Goal: Task Accomplishment & Management: Manage account settings

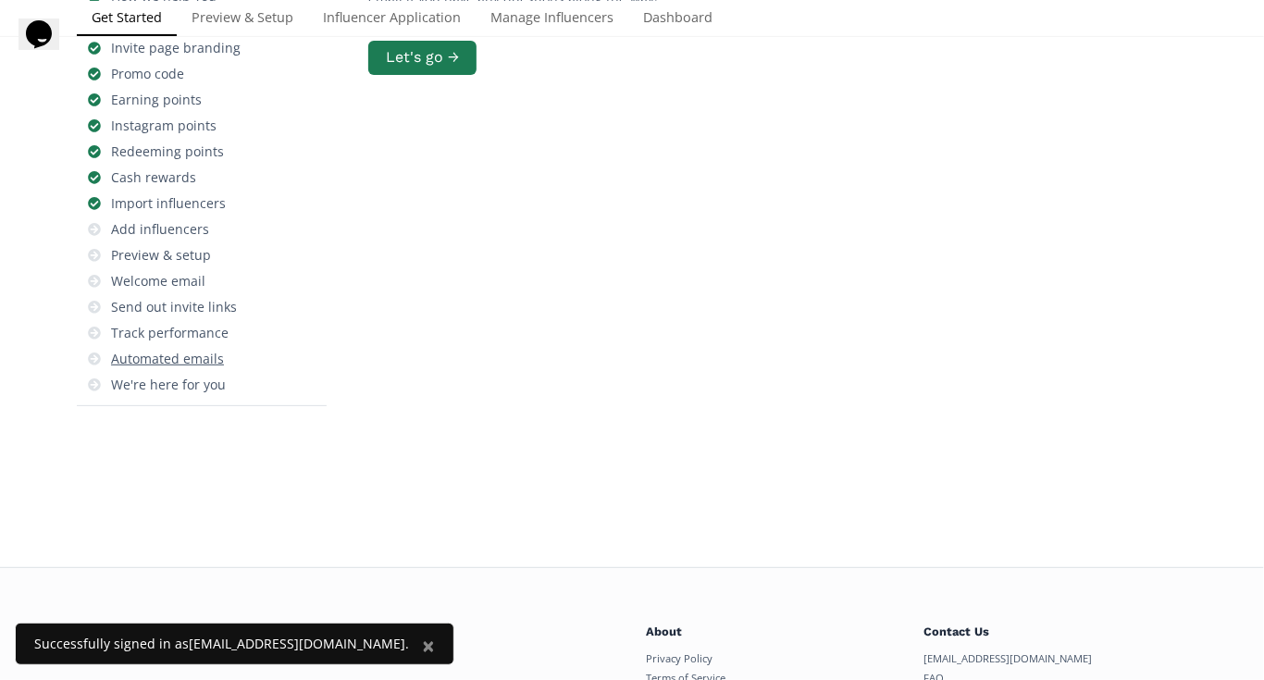
scroll to position [277, 0]
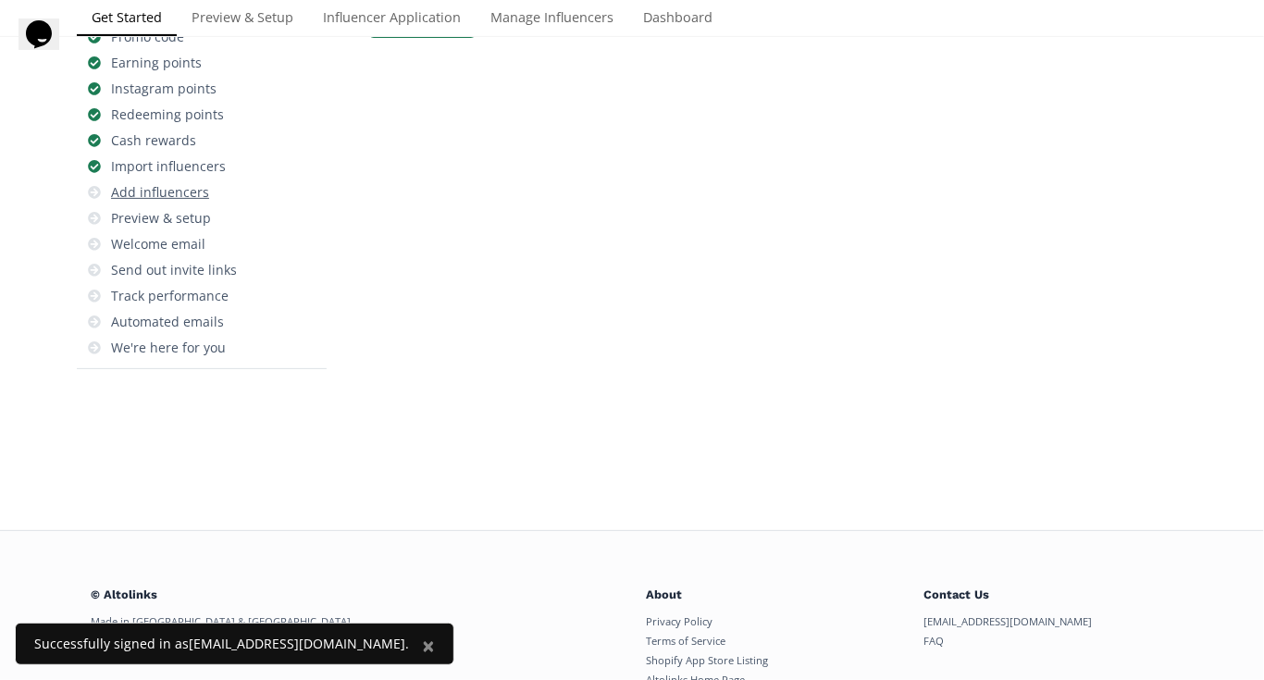
click at [166, 186] on div "Add influencers" at bounding box center [160, 192] width 98 height 18
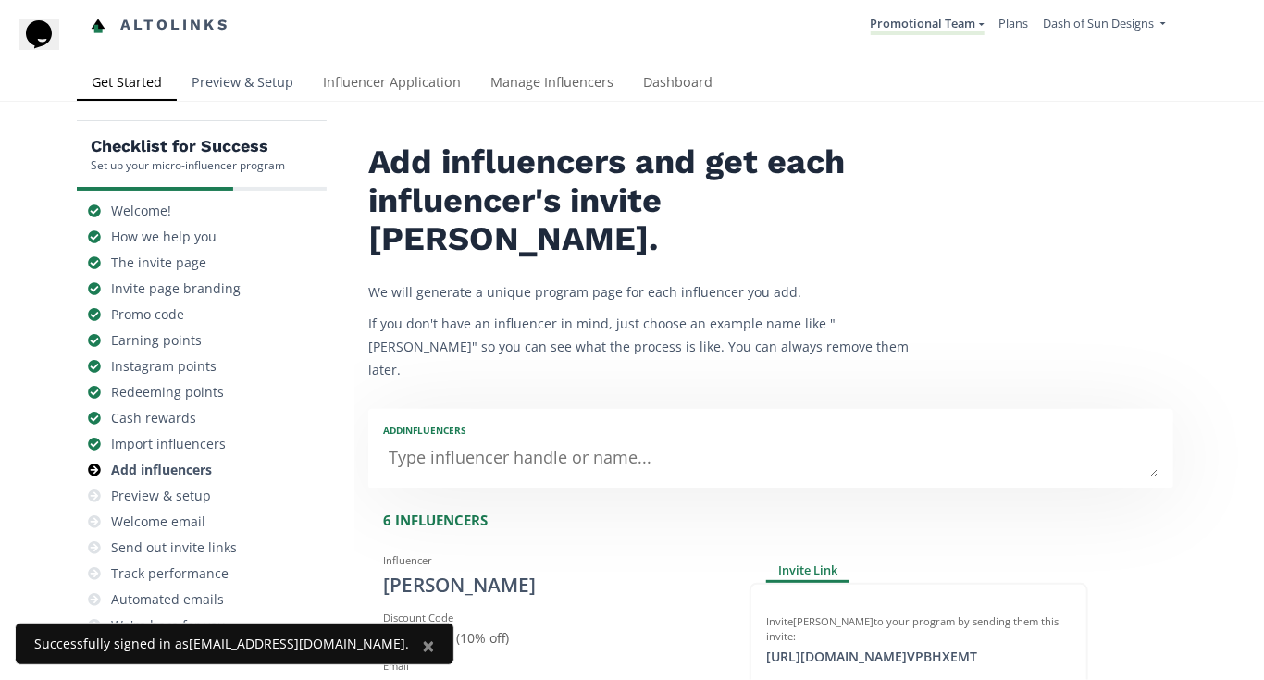
click at [254, 70] on link "Preview & Setup" at bounding box center [242, 84] width 131 height 37
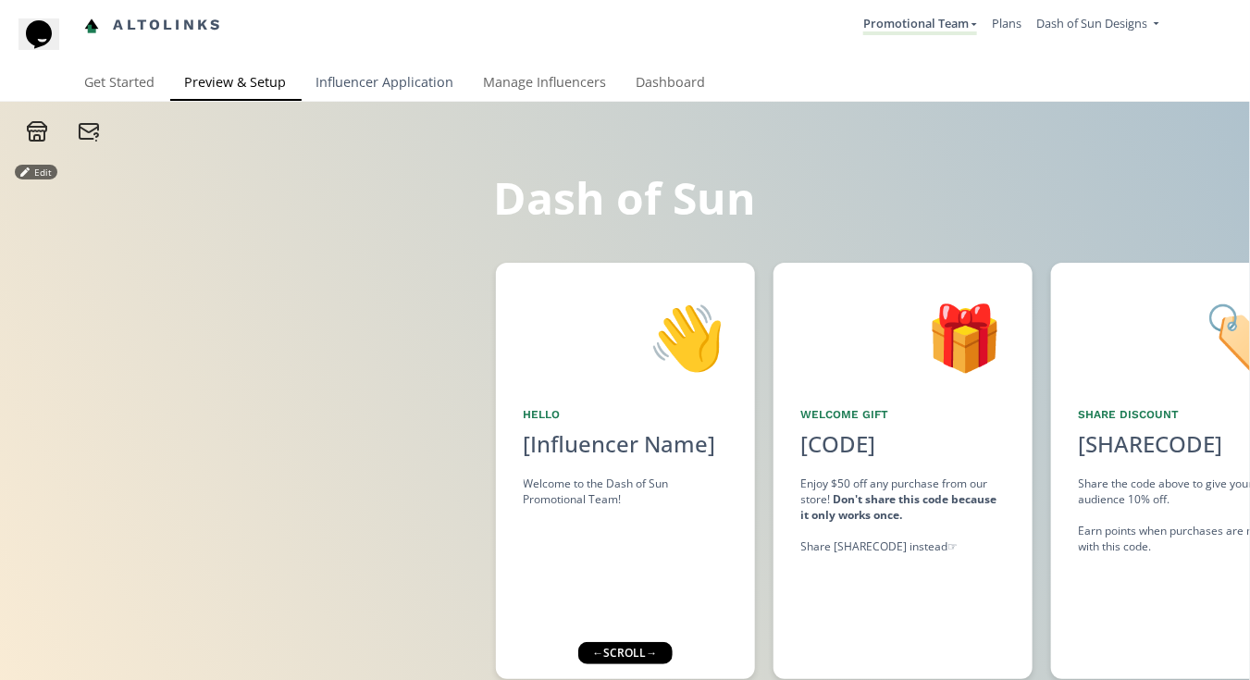
click at [413, 87] on link "Influencer Application" at bounding box center [385, 84] width 167 height 37
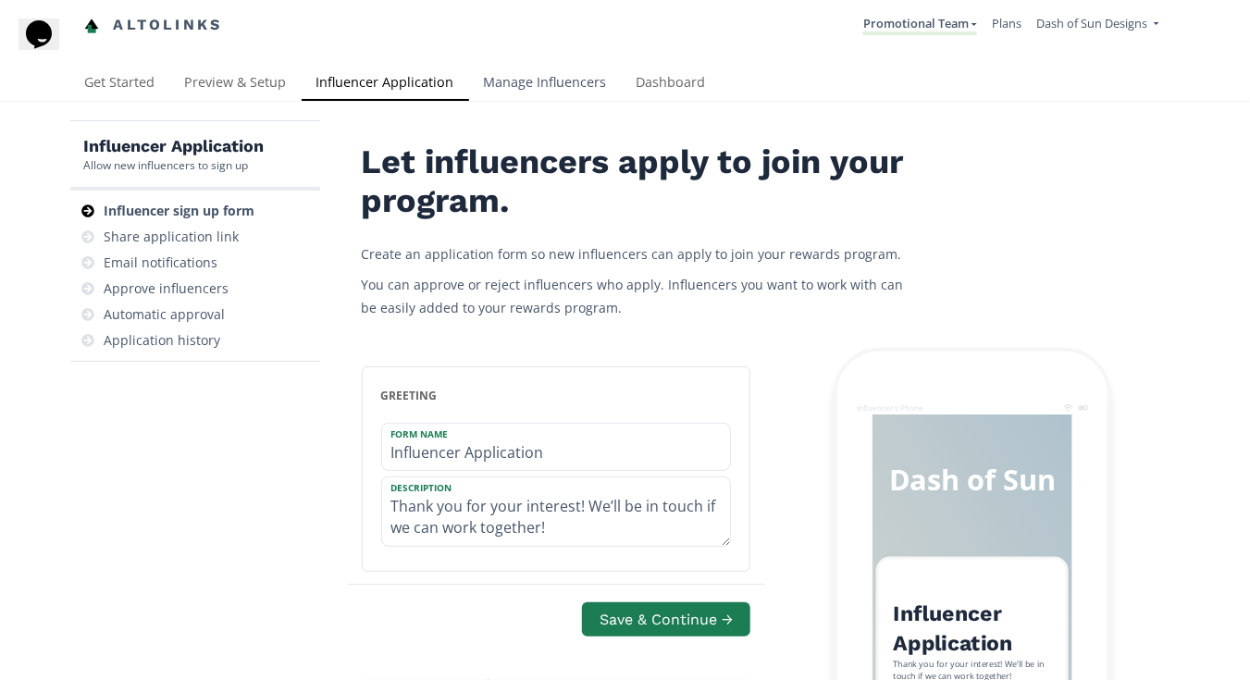
click at [520, 80] on link "Manage Influencers" at bounding box center [545, 84] width 153 height 37
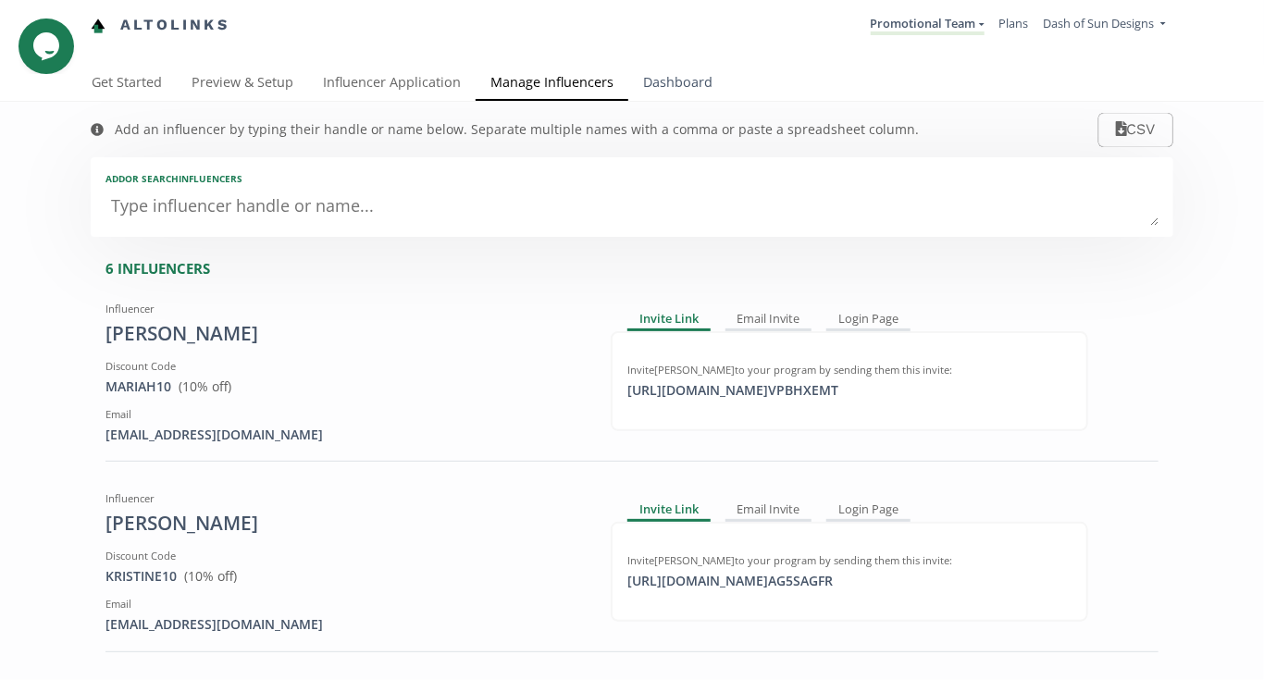
click at [670, 80] on link "Dashboard" at bounding box center [677, 84] width 99 height 37
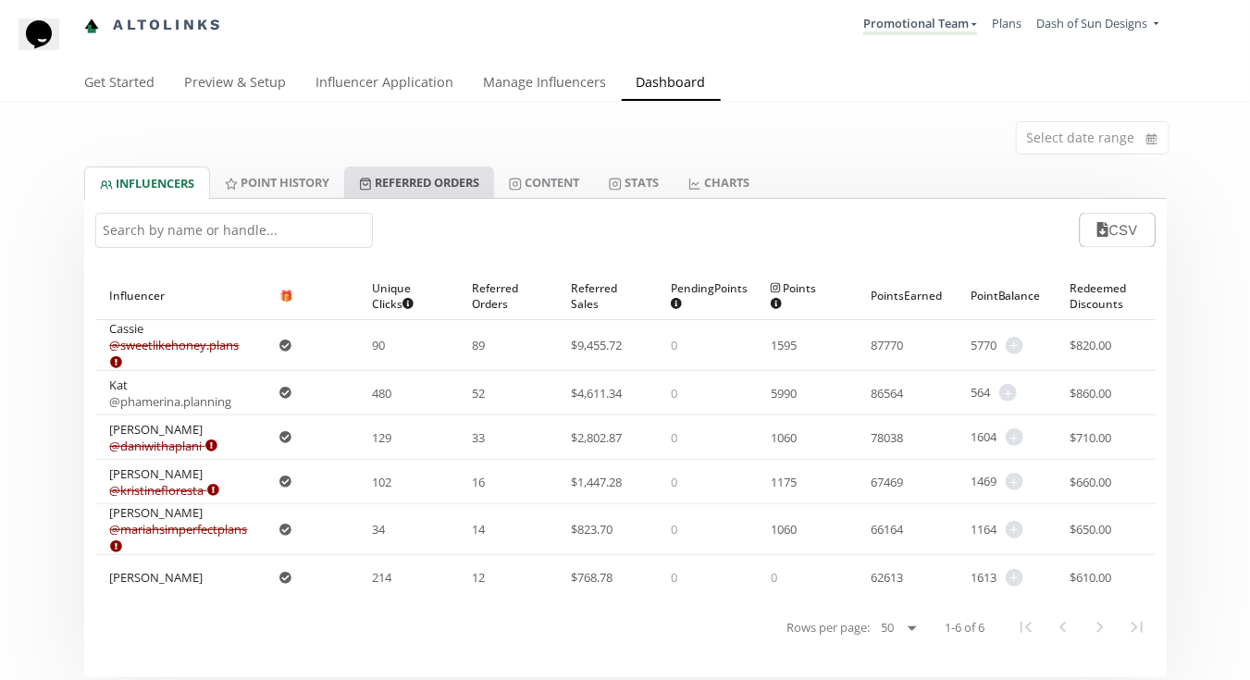
click at [464, 179] on link "Referred Orders" at bounding box center [419, 181] width 150 height 31
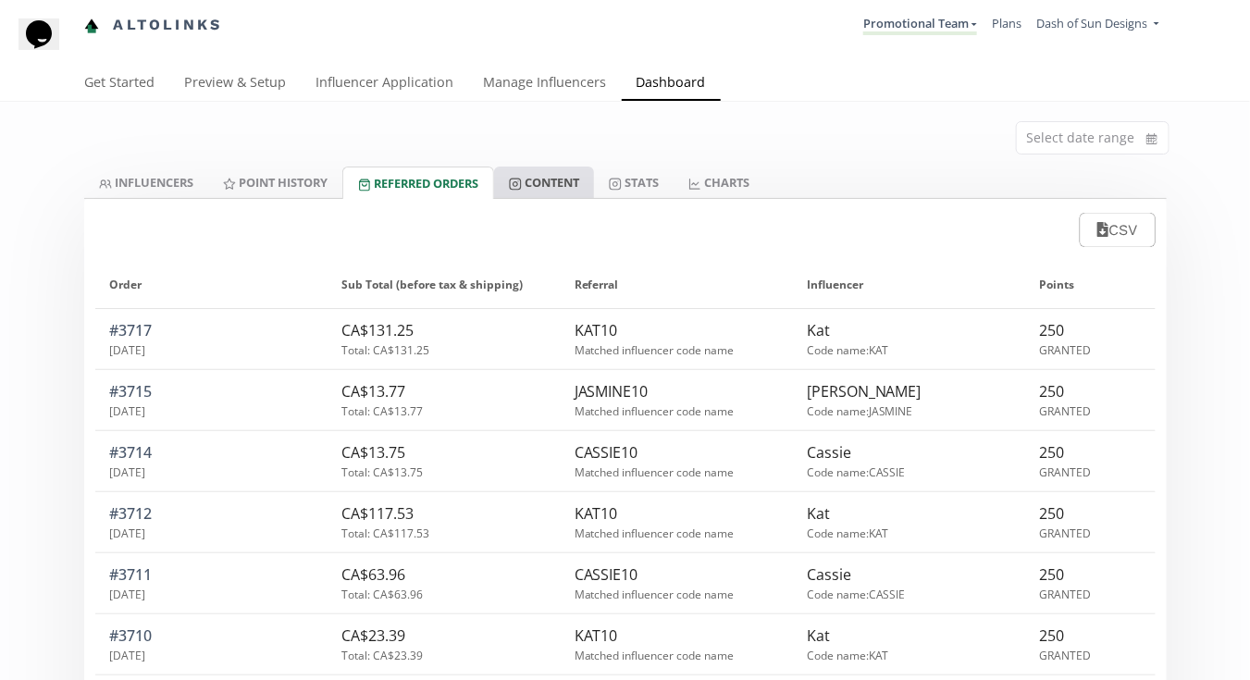
click at [552, 179] on link "Content" at bounding box center [544, 181] width 100 height 31
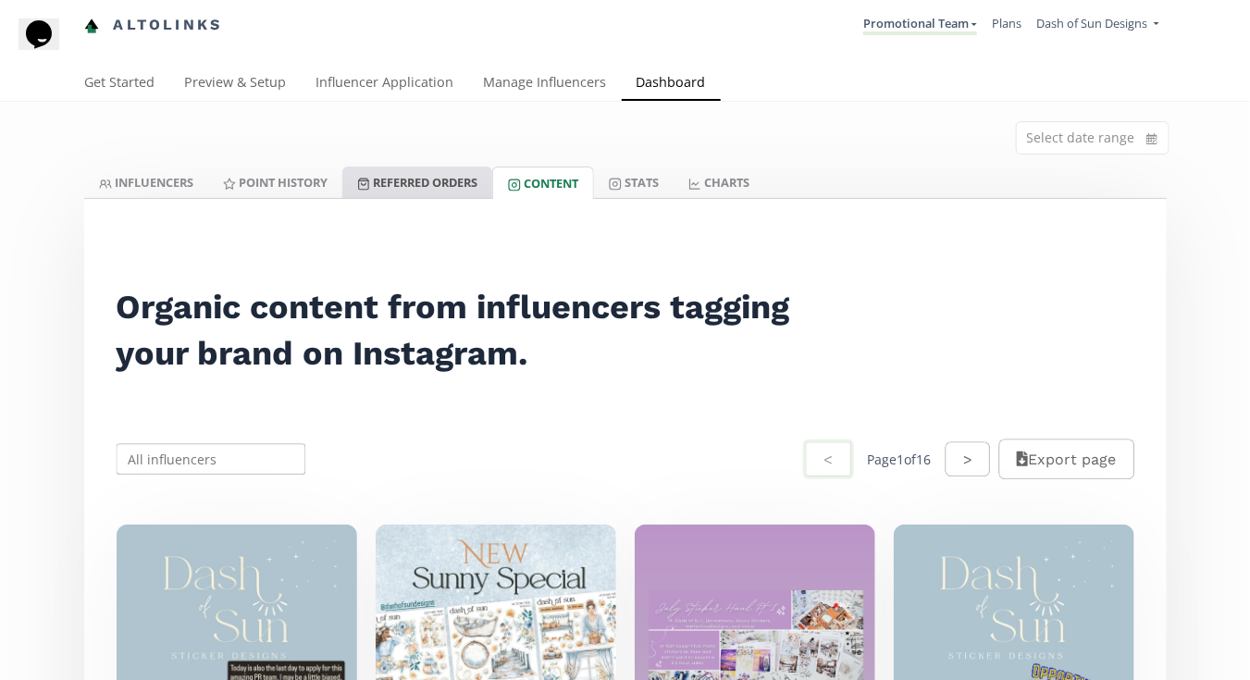
click at [445, 181] on link "Referred Orders" at bounding box center [417, 181] width 150 height 31
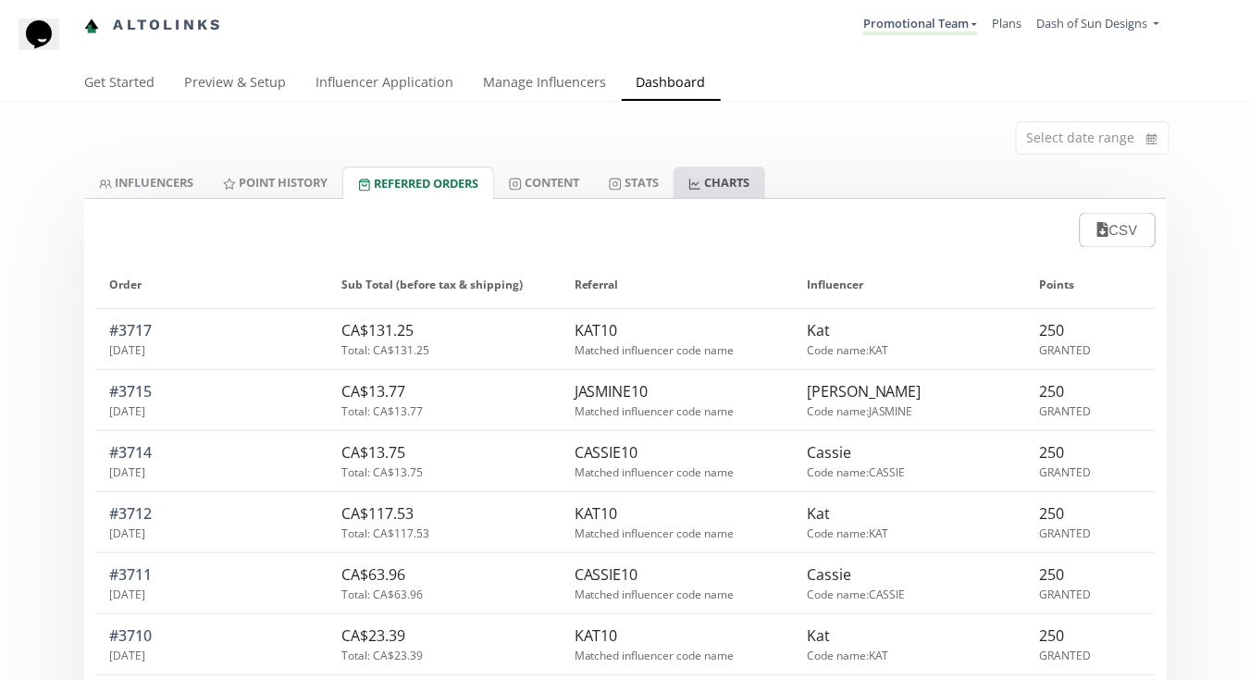
click at [734, 179] on link "CHARTS" at bounding box center [718, 181] width 91 height 31
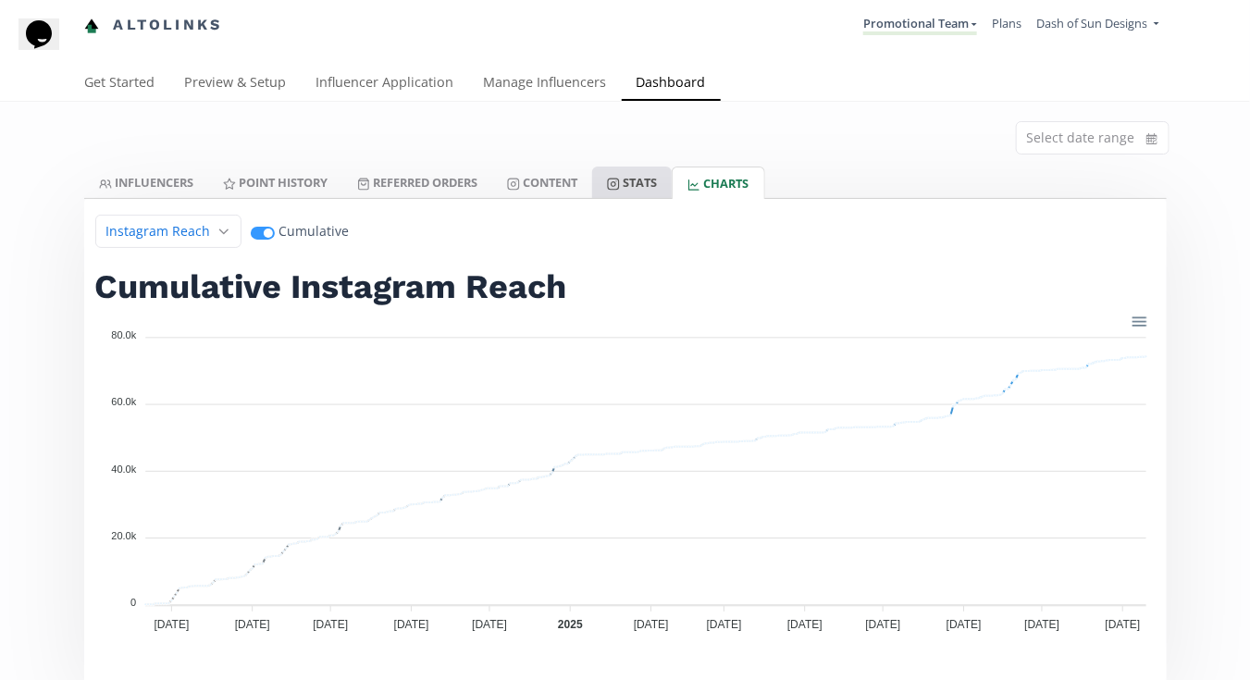
click at [616, 181] on line at bounding box center [616, 181] width 0 height 0
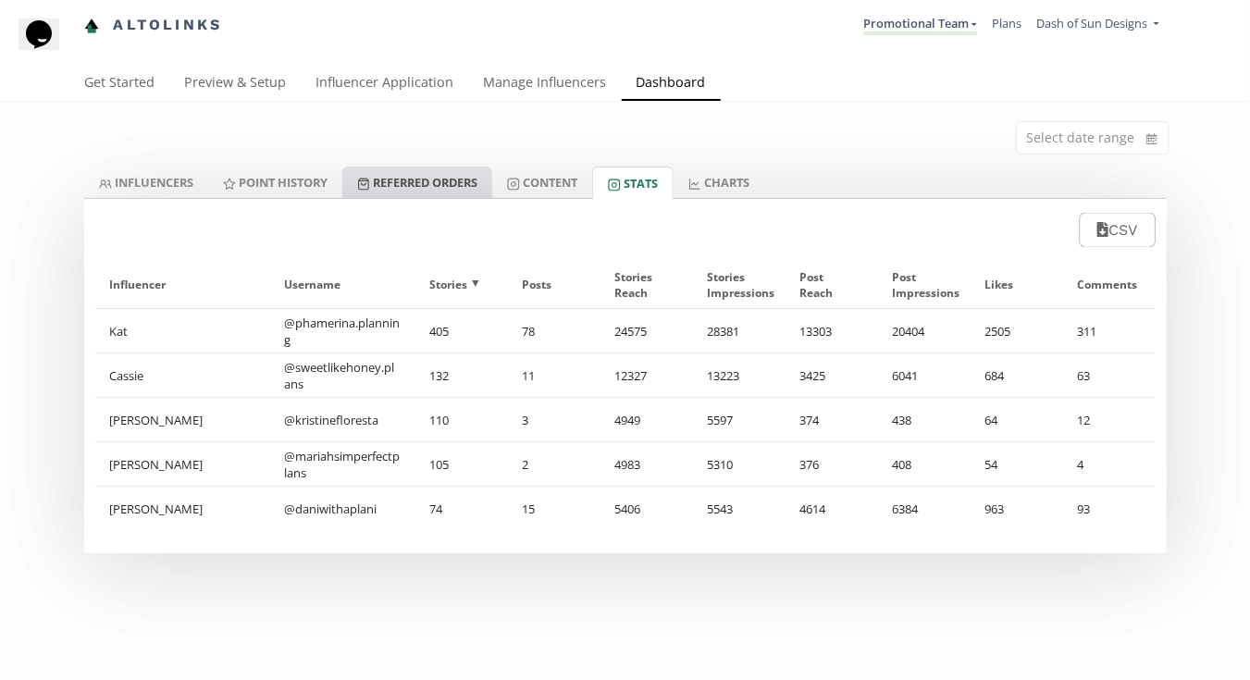
click at [457, 186] on link "Referred Orders" at bounding box center [417, 181] width 150 height 31
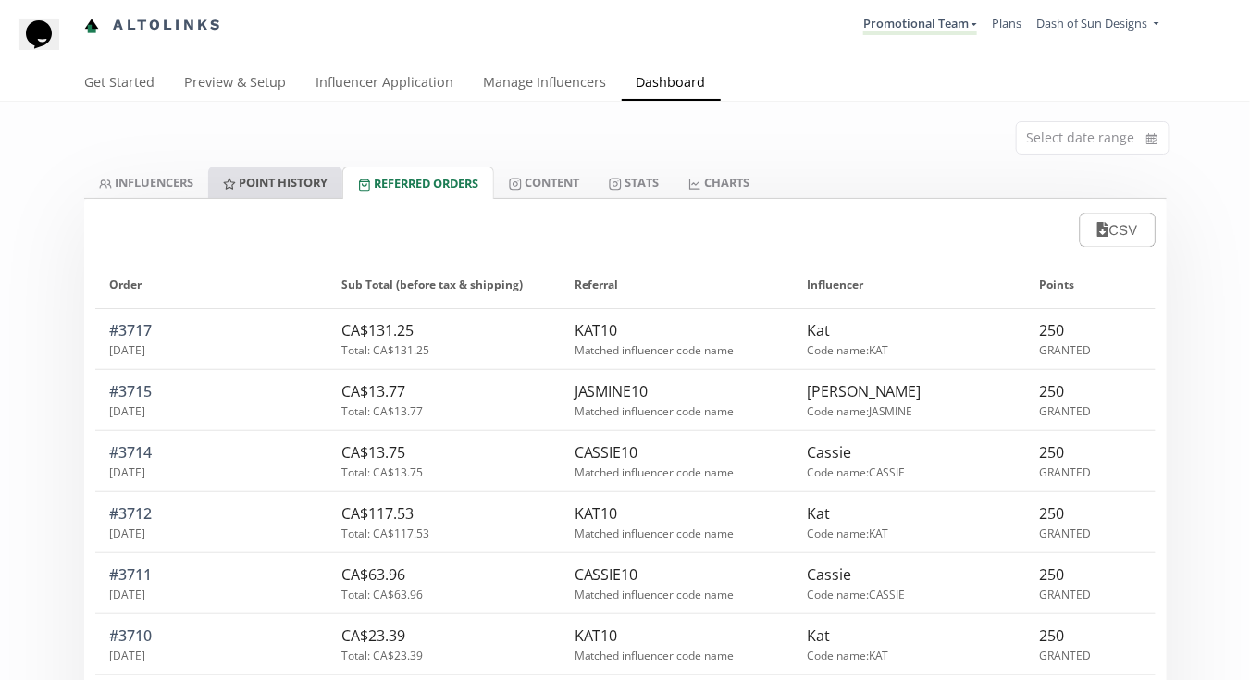
click at [267, 182] on link "Point HISTORY" at bounding box center [275, 181] width 134 height 31
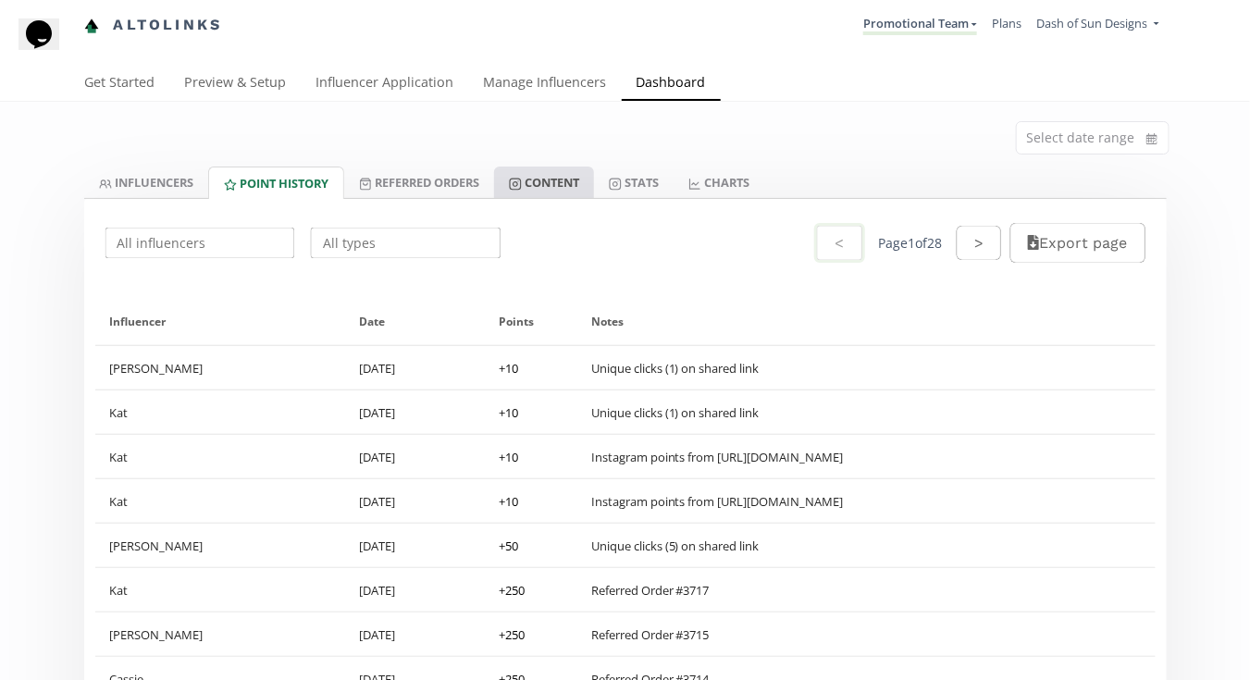
click at [571, 184] on link "Content" at bounding box center [544, 181] width 100 height 31
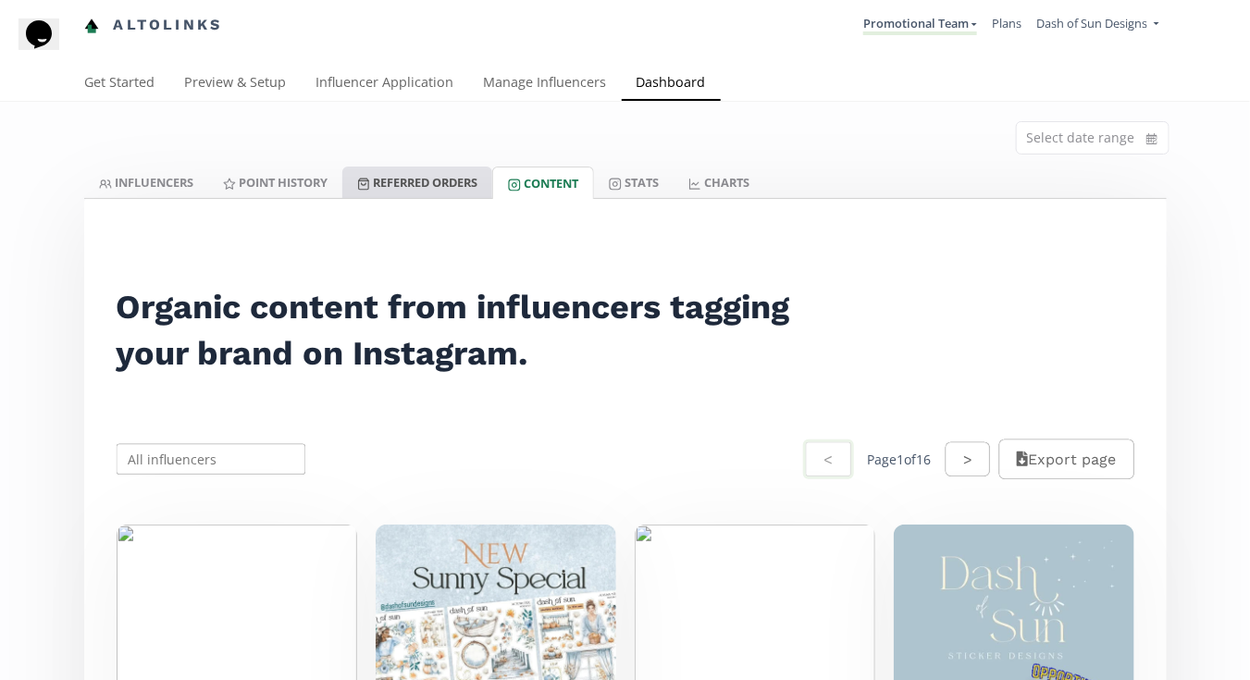
click at [430, 184] on link "Referred Orders" at bounding box center [417, 181] width 150 height 31
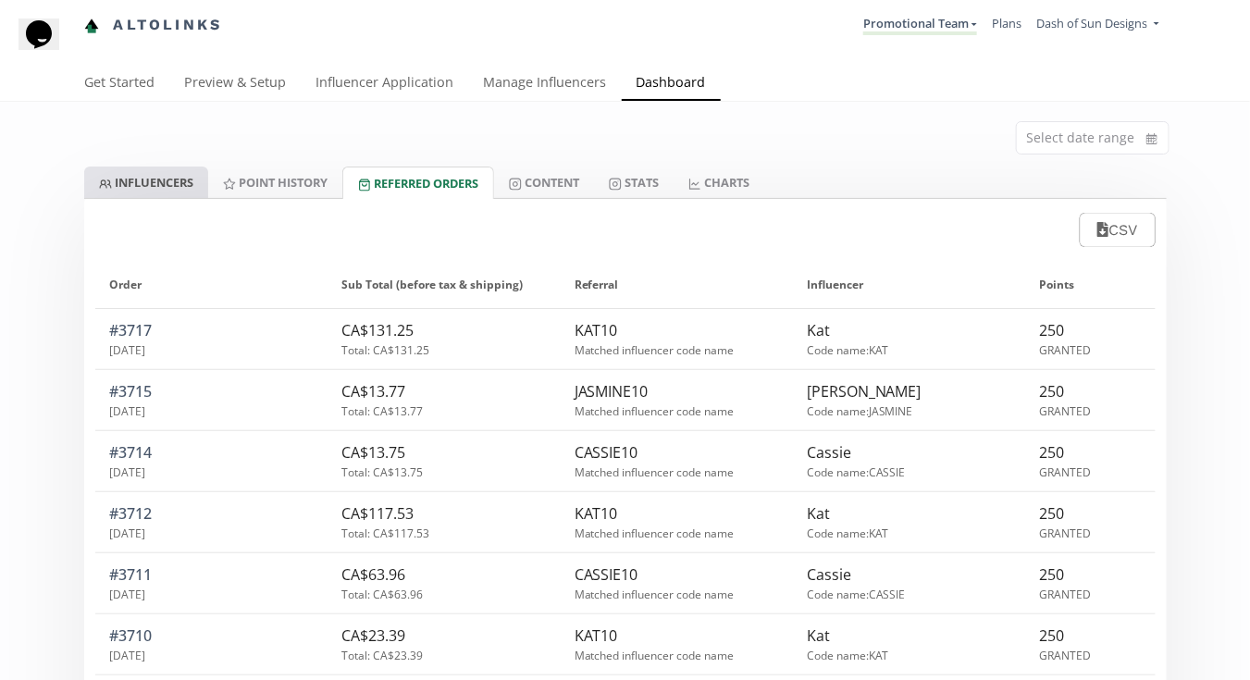
click at [176, 184] on link "INFLUENCERS" at bounding box center [146, 181] width 124 height 31
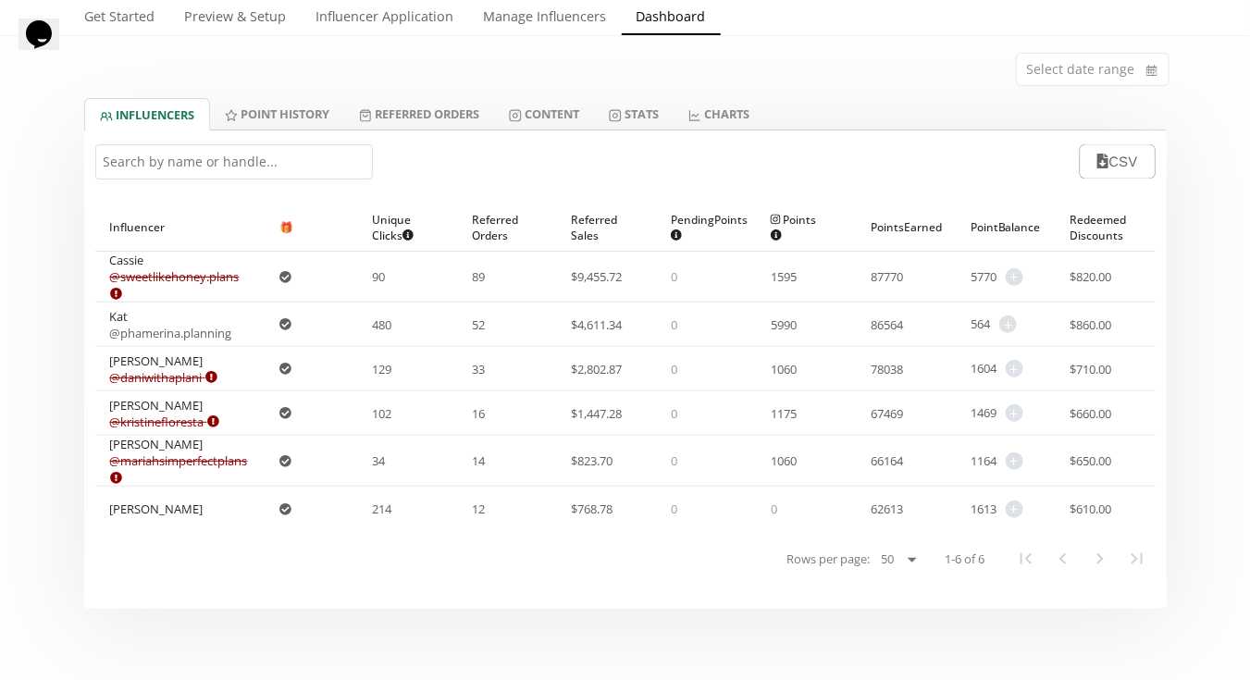
scroll to position [92, 0]
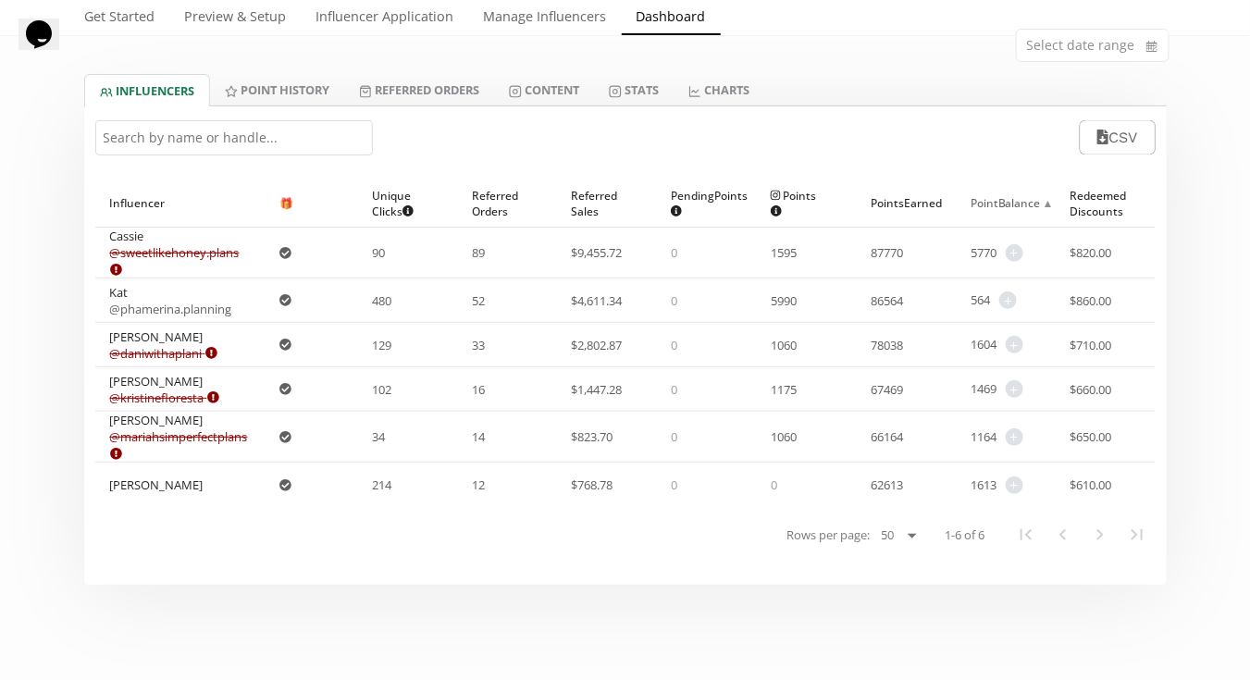
click at [997, 203] on div "Point Balance ▲" at bounding box center [1005, 202] width 70 height 47
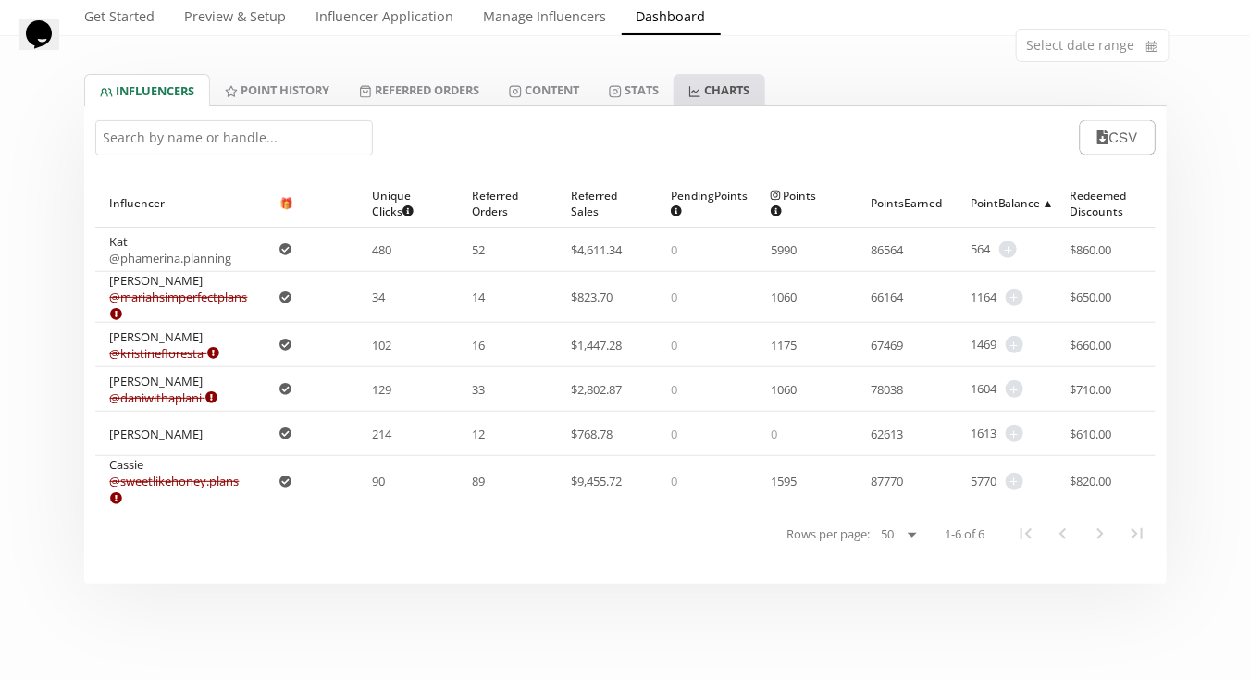
click at [701, 92] on icon at bounding box center [694, 91] width 13 height 13
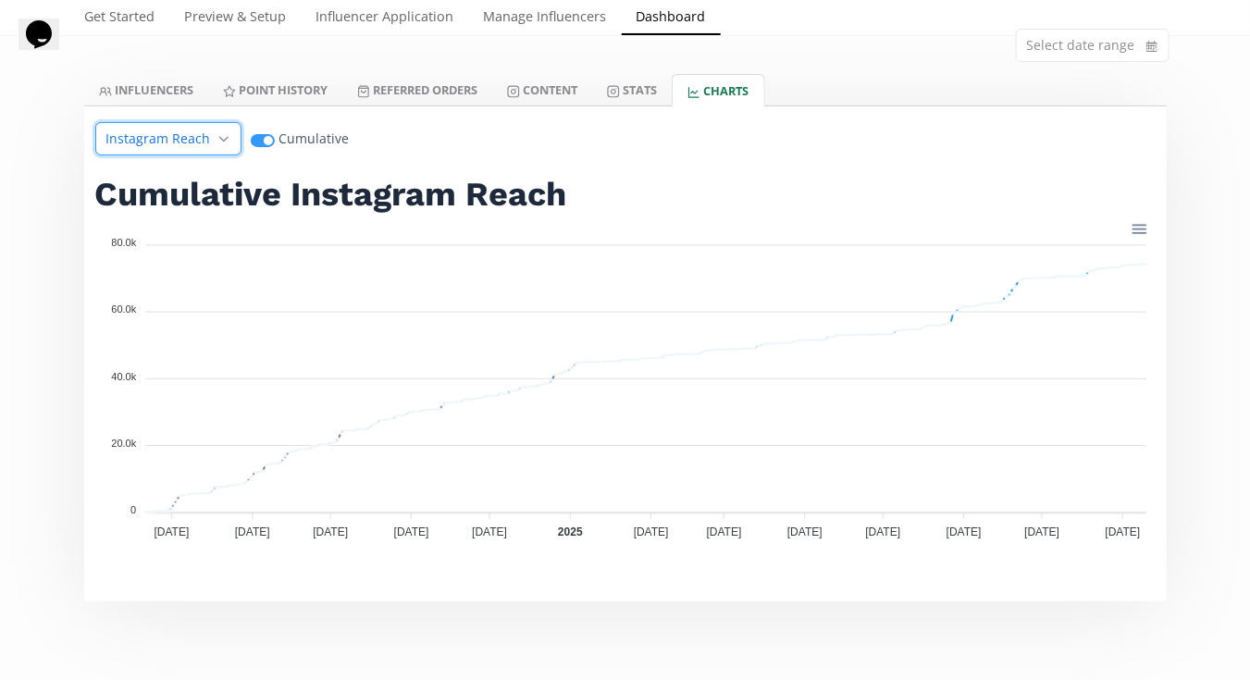
click at [205, 134] on span "Instagram Reach" at bounding box center [158, 138] width 105 height 18
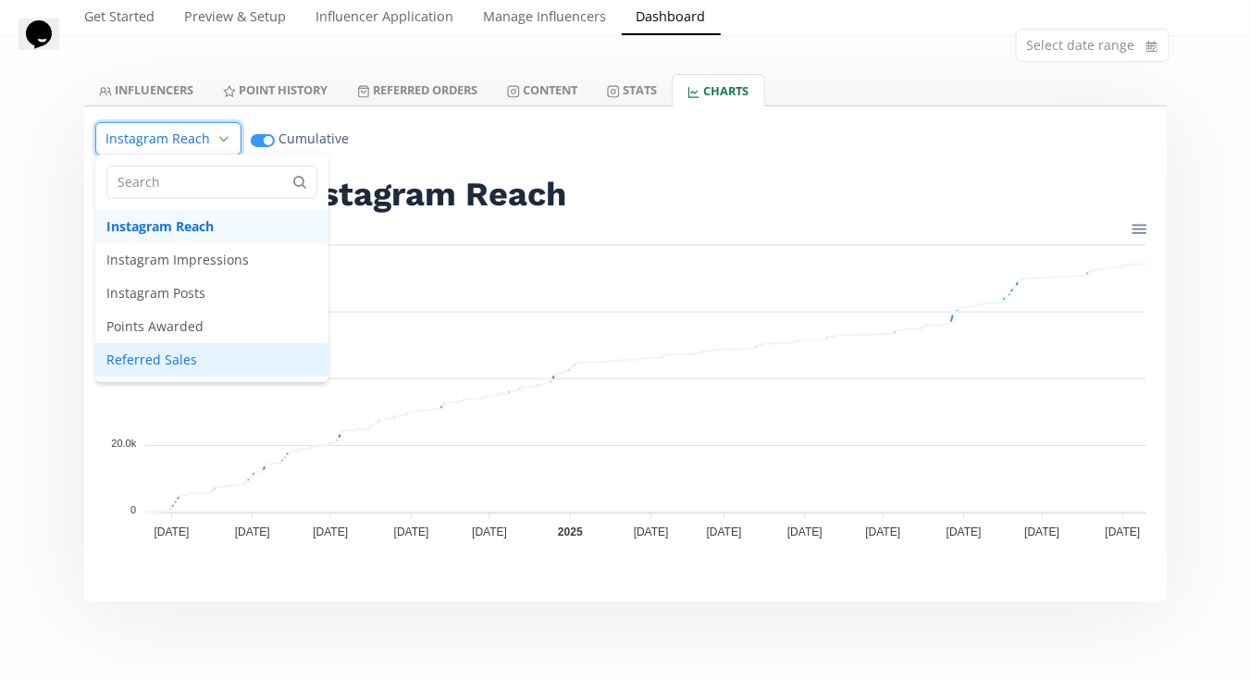
click at [216, 347] on span "Referred Sales" at bounding box center [211, 359] width 233 height 33
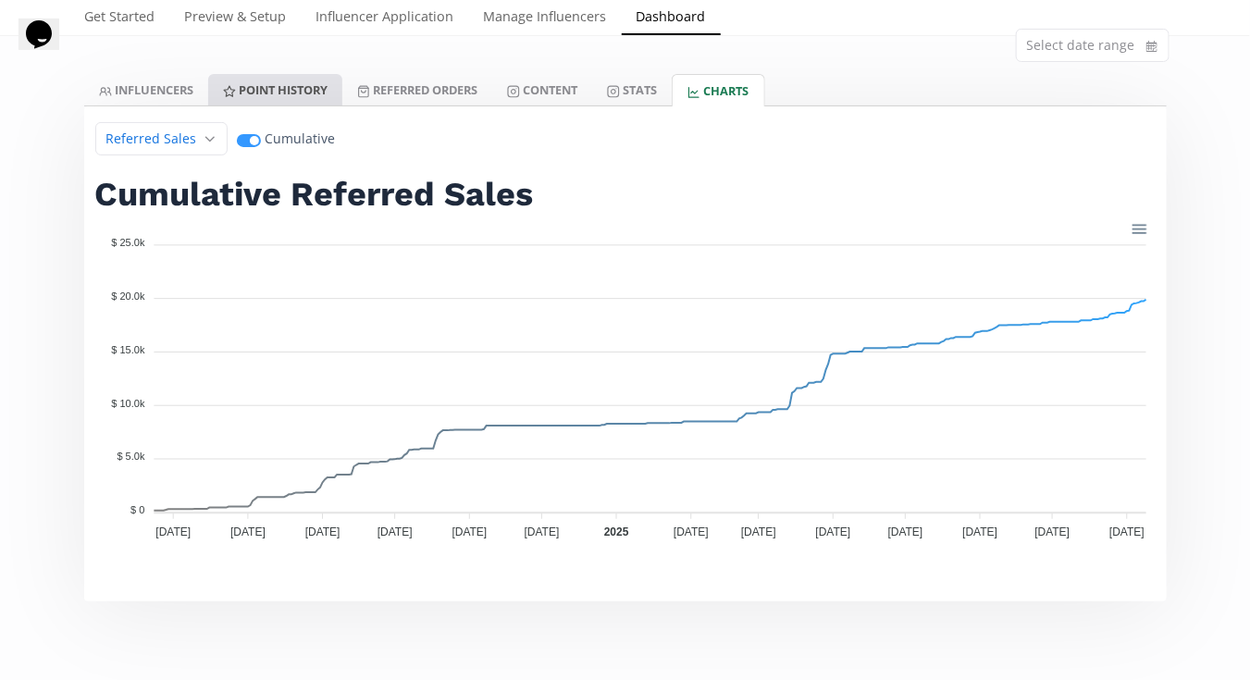
click at [266, 88] on link "Point HISTORY" at bounding box center [275, 89] width 134 height 31
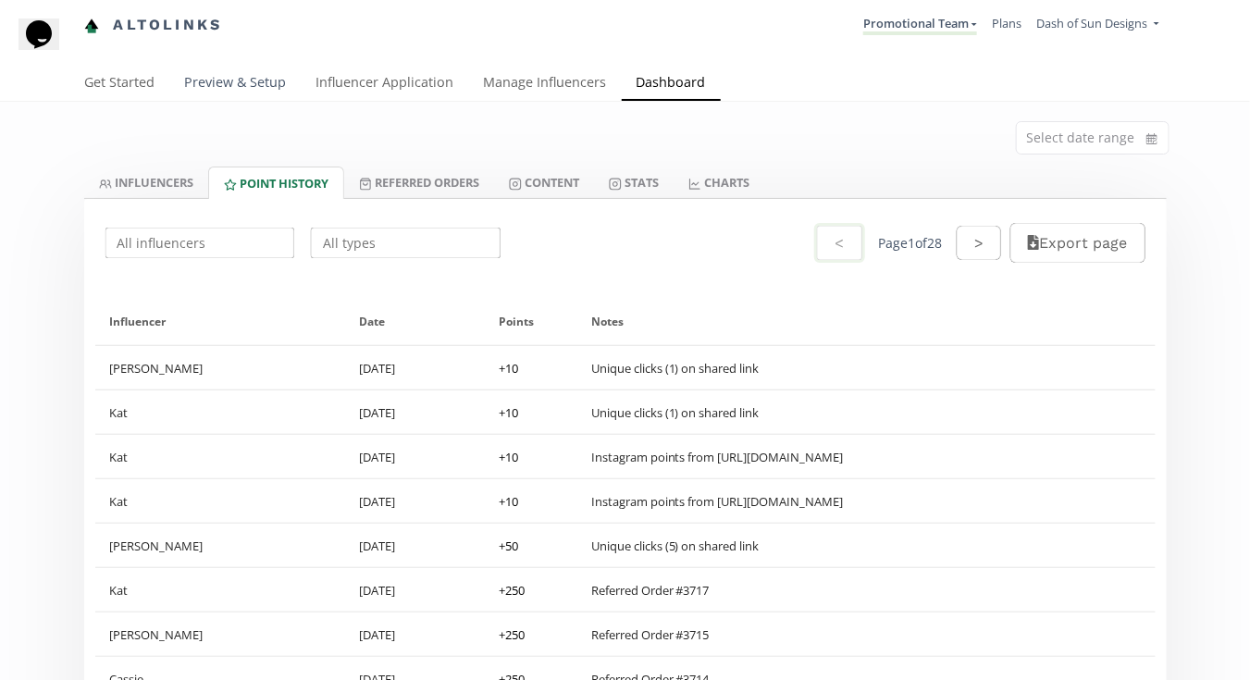
click at [268, 90] on link "Preview & Setup" at bounding box center [235, 84] width 131 height 37
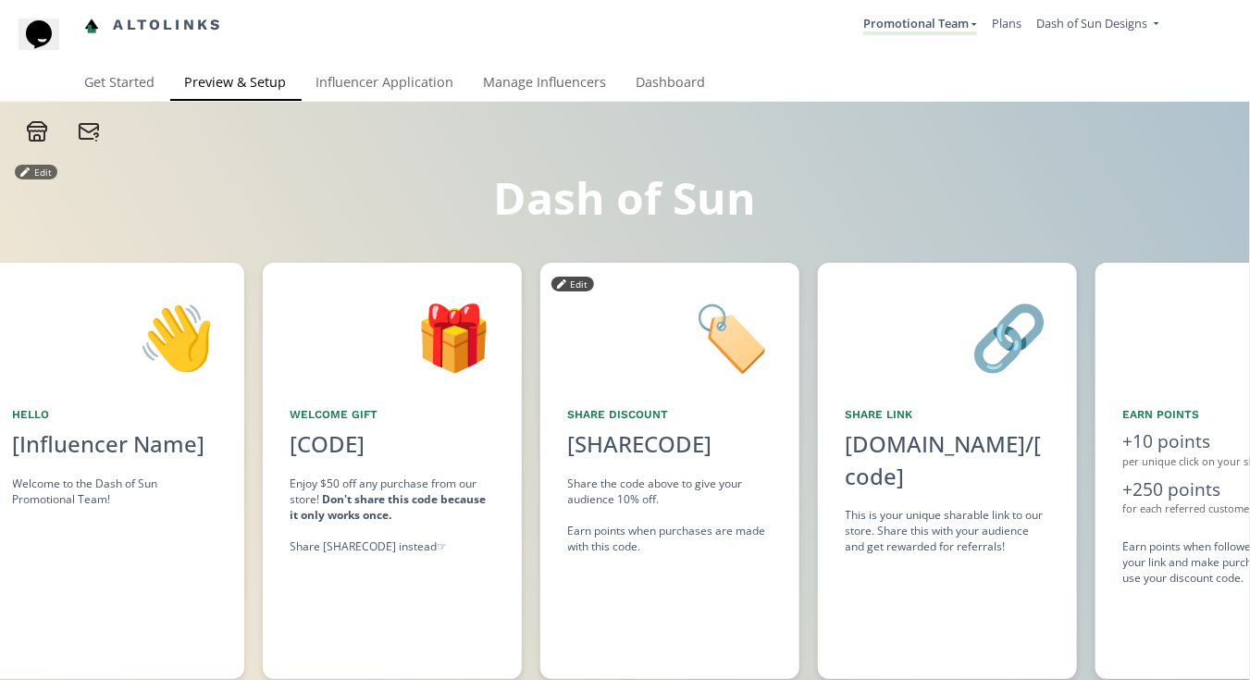
scroll to position [0, 522]
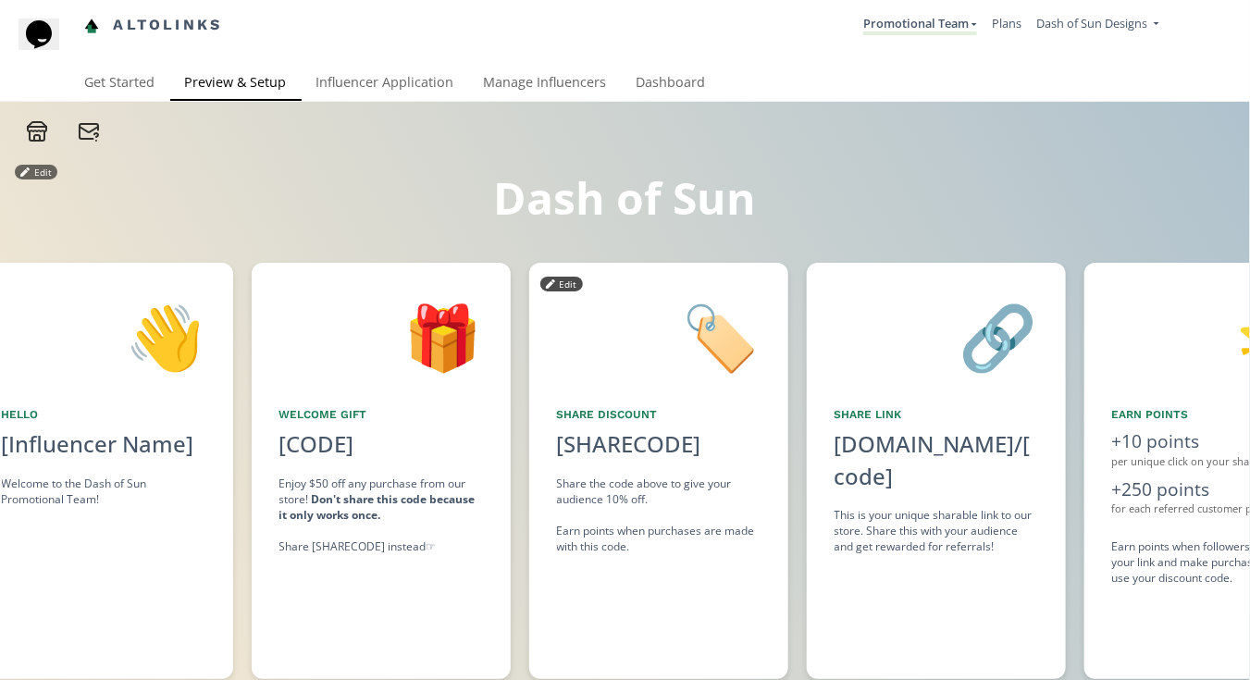
drag, startPoint x: 907, startPoint y: 561, endPoint x: 734, endPoint y: 578, distance: 174.7
click at [734, 578] on div "👋 Hello [Influencer Name] Welcome to the Dash of Sun Promotional Team! Edit 🎁 W…" at bounding box center [625, 470] width 1250 height 435
click at [910, 507] on div "This is your unique sharable link to our store. Share this with your audience a…" at bounding box center [935, 530] width 203 height 47
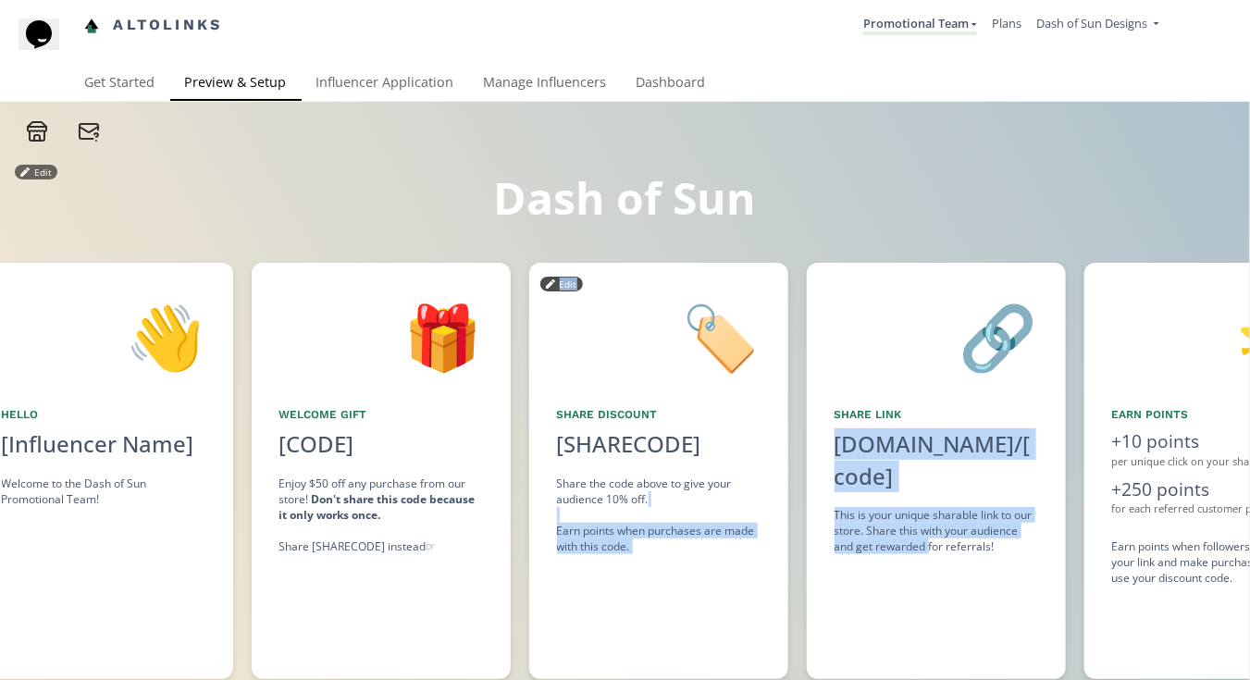
drag, startPoint x: 929, startPoint y: 510, endPoint x: 726, endPoint y: 520, distance: 202.8
click at [726, 520] on div "👋 Hello [Influencer Name] Welcome to the Dash of Sun Promotional Team! Edit 🎁 W…" at bounding box center [625, 470] width 1250 height 435
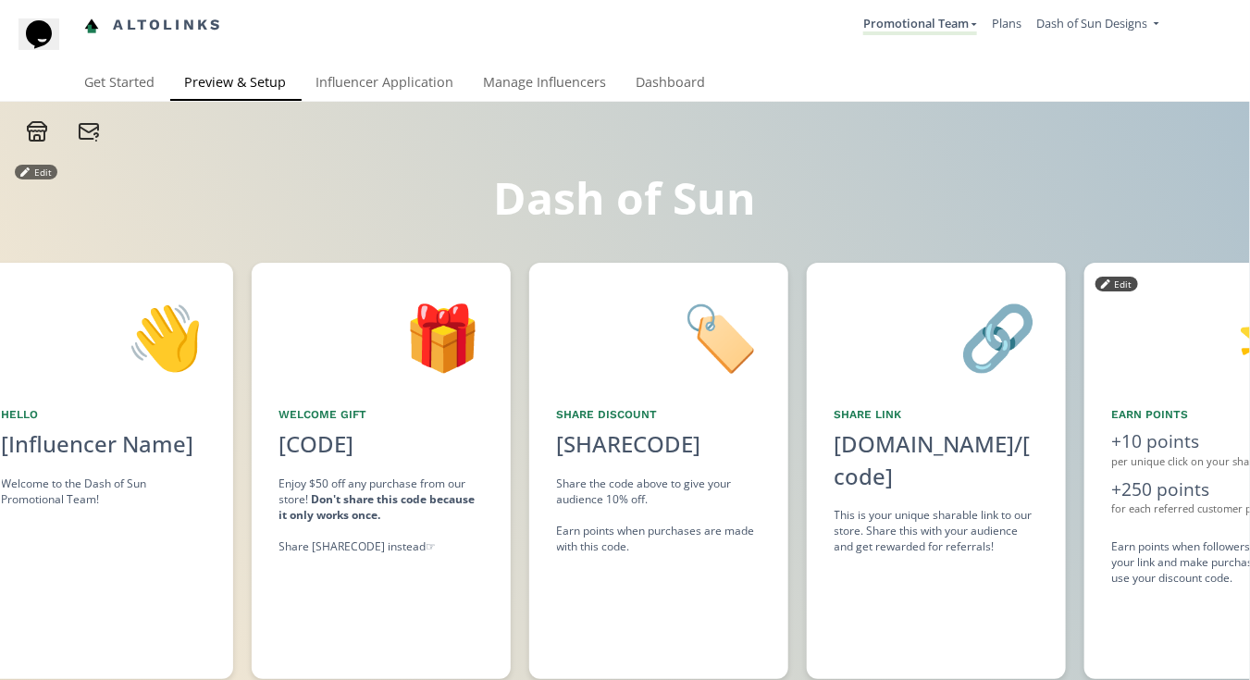
click at [1160, 463] on div "per unique click on your shareable link" at bounding box center [1213, 461] width 203 height 15
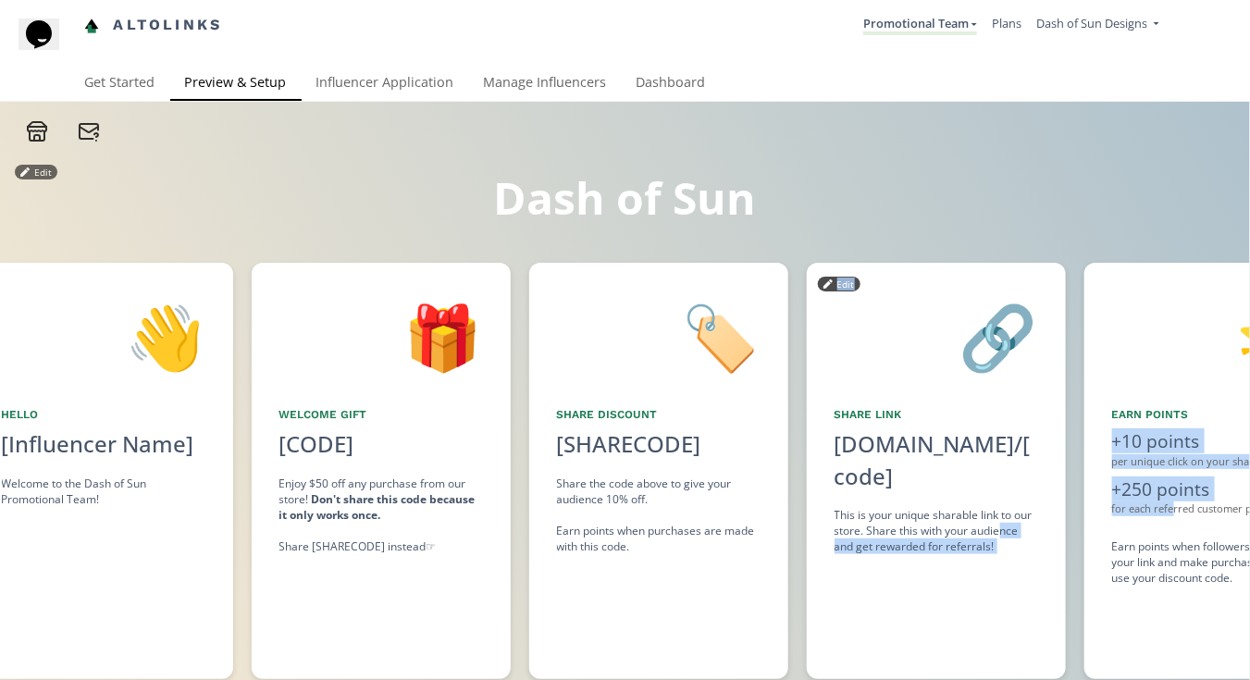
drag, startPoint x: 1133, startPoint y: 508, endPoint x: 1003, endPoint y: 499, distance: 130.8
click at [1003, 499] on div "👋 Hello [Influencer Name] Welcome to the Dash of Sun Promotional Team! Edit 🎁 W…" at bounding box center [625, 470] width 1250 height 435
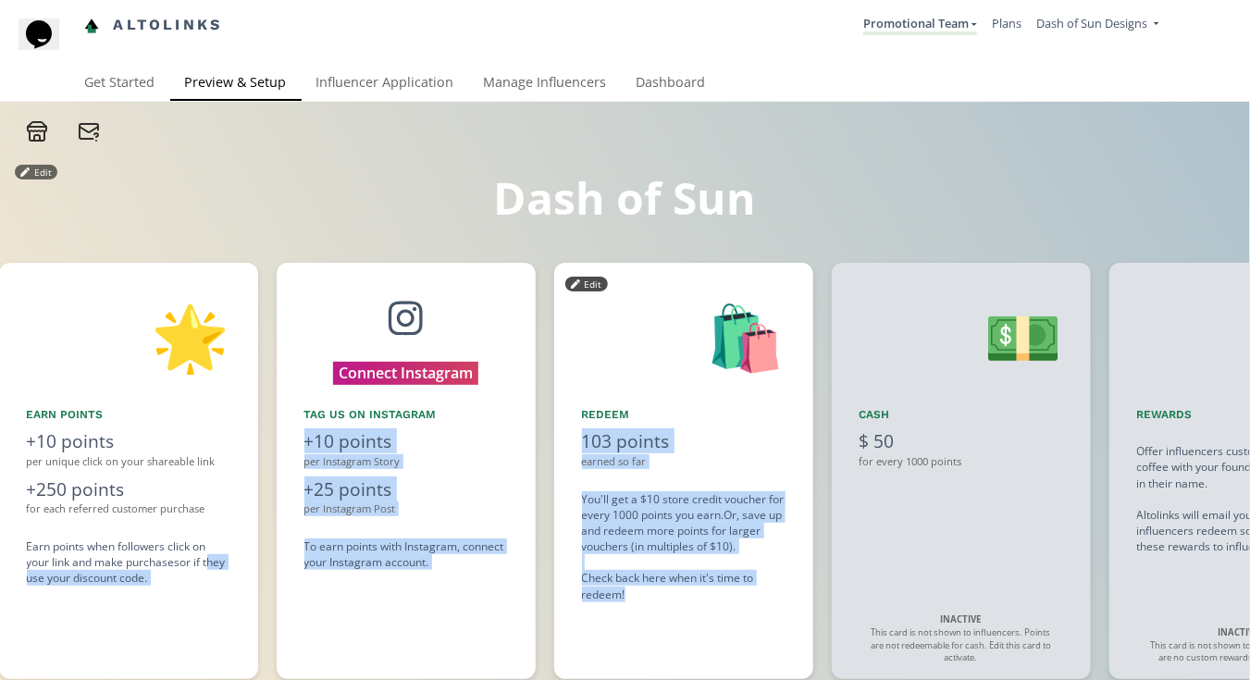
scroll to position [0, 1618]
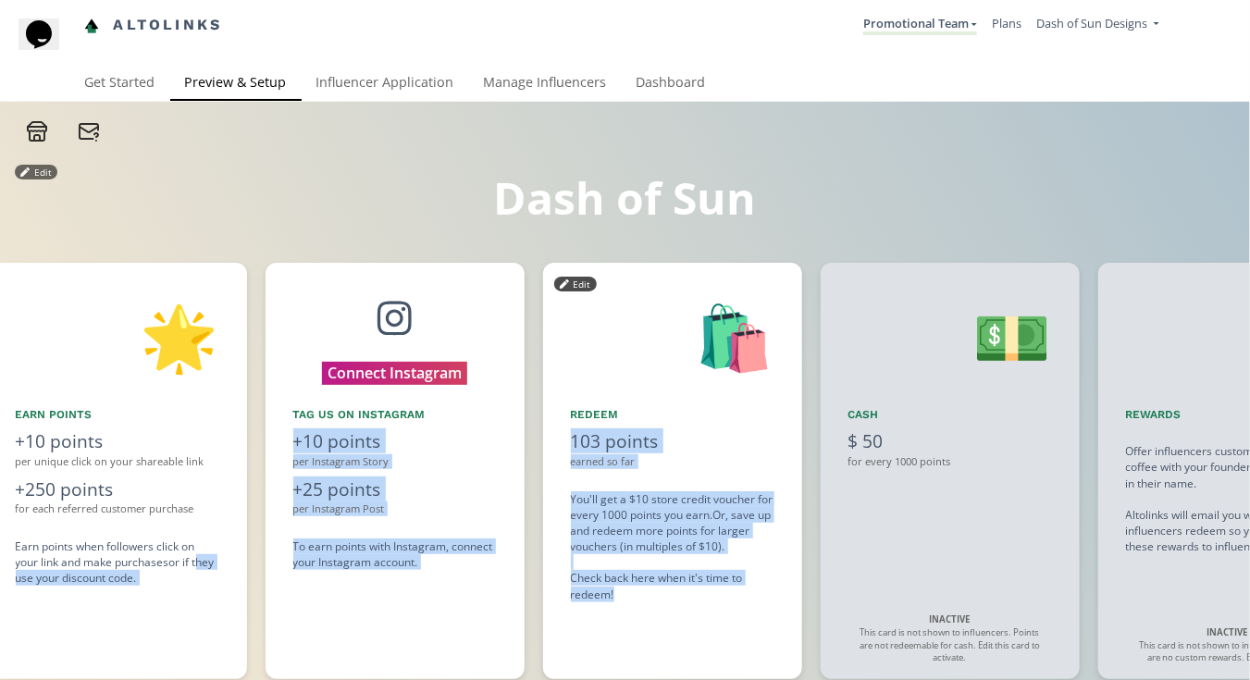
drag, startPoint x: 1160, startPoint y: 600, endPoint x: 780, endPoint y: 620, distance: 380.7
click at [780, 620] on div "👋 Hello [Influencer Name] Welcome to the Dash of Sun Promotional Team! Edit 🎁 W…" at bounding box center [625, 470] width 1250 height 435
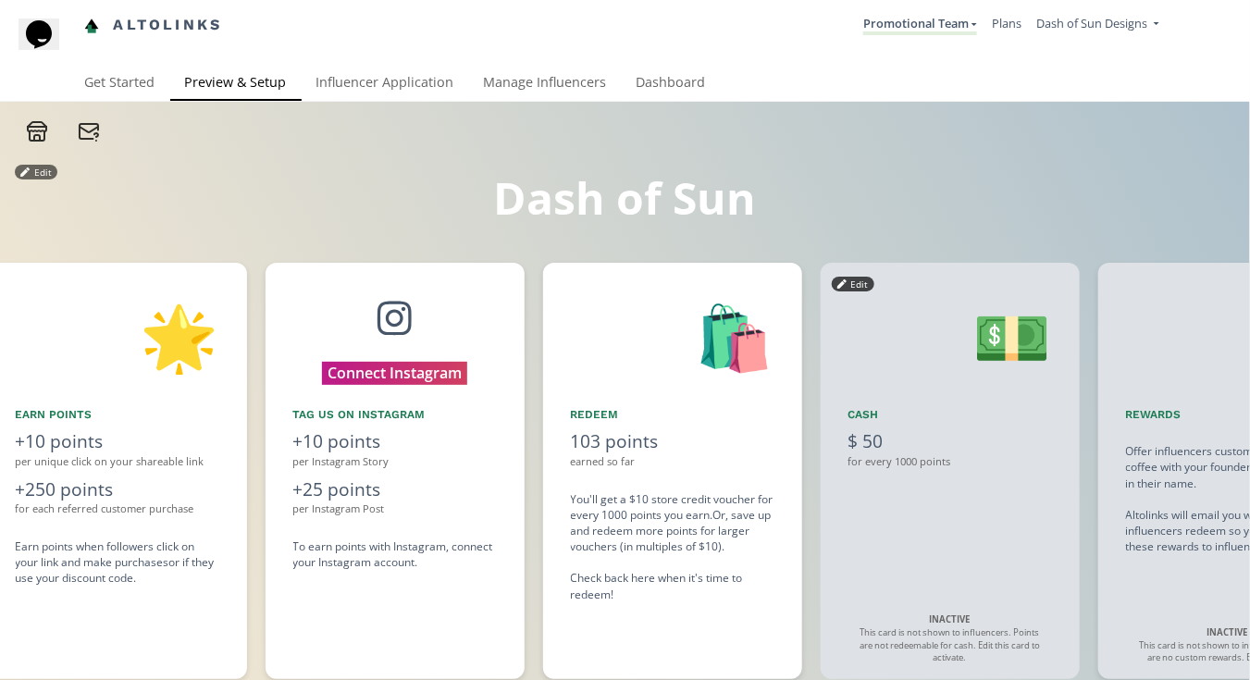
click at [948, 507] on div "💵 Cash $ 50 for every 1000 points Edit INACTIVE This card is not shown to influ…" at bounding box center [949, 471] width 259 height 416
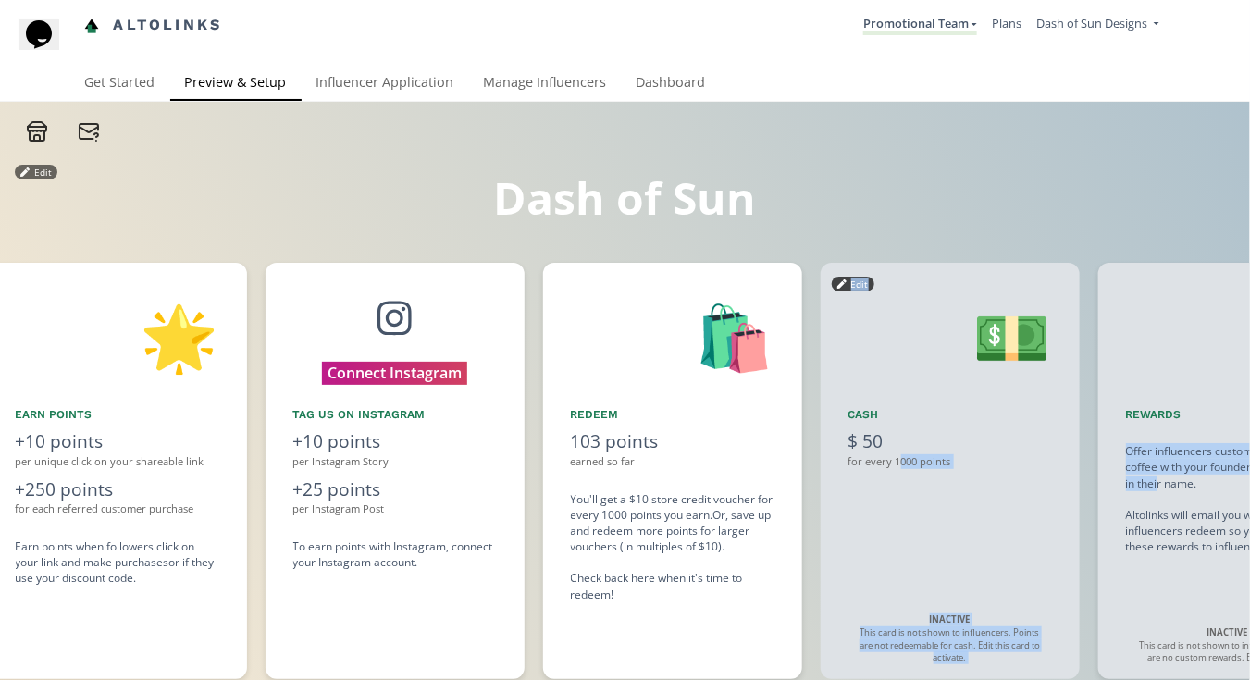
drag, startPoint x: 1156, startPoint y: 486, endPoint x: 899, endPoint y: 490, distance: 257.2
click at [899, 490] on div "👋 Hello [Influencer Name] Welcome to the Dash of Sun Promotional Team! Edit 🎁 W…" at bounding box center [625, 470] width 1250 height 435
click at [1021, 491] on div "💵 Cash $ 50 for every 1000 points Edit INACTIVE This card is not shown to influ…" at bounding box center [949, 471] width 259 height 416
drag, startPoint x: 1127, startPoint y: 494, endPoint x: 1017, endPoint y: 498, distance: 109.2
click at [1017, 498] on div "👋 Hello [Influencer Name] Welcome to the Dash of Sun Promotional Team! Edit 🎁 W…" at bounding box center [625, 470] width 1250 height 435
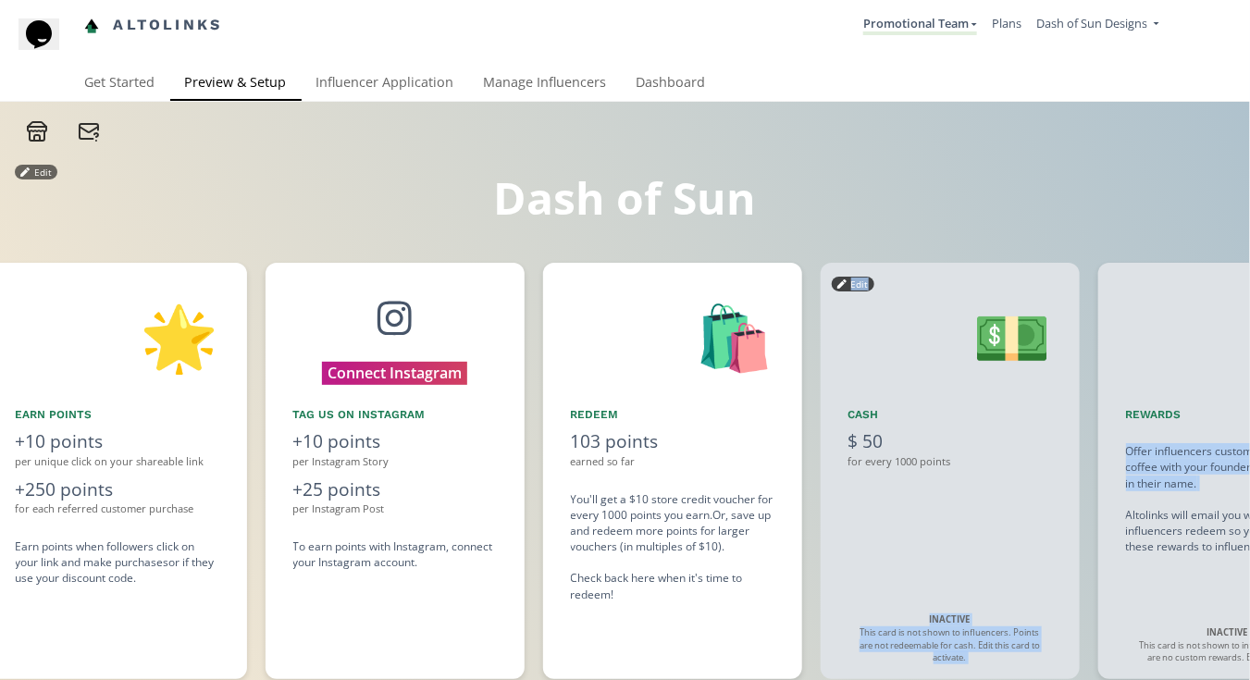
click at [970, 475] on div "💵 Cash $ 50 for every 1000 points Edit INACTIVE This card is not shown to influ…" at bounding box center [949, 471] width 259 height 416
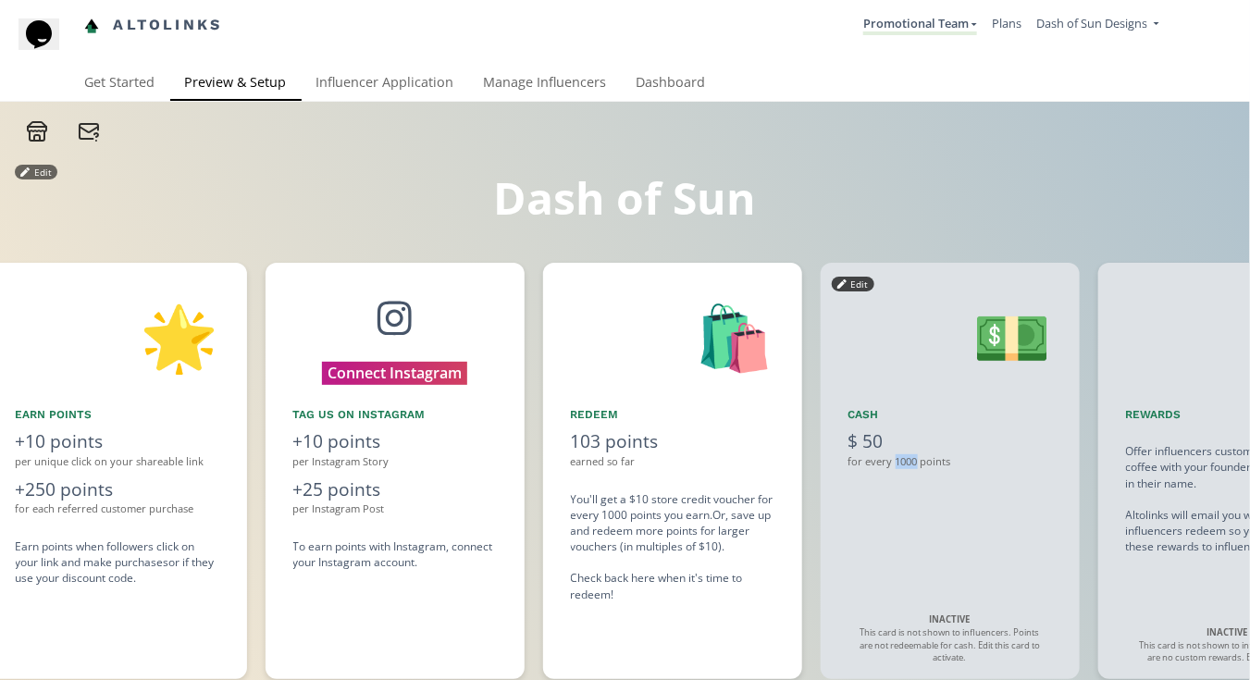
drag, startPoint x: 894, startPoint y: 457, endPoint x: 916, endPoint y: 462, distance: 22.9
click at [916, 462] on div "for every 1000 points" at bounding box center [949, 461] width 203 height 15
drag, startPoint x: 637, startPoint y: 497, endPoint x: 679, endPoint y: 494, distance: 41.7
click at [679, 494] on div "You'll get a $10 store credit voucher for every 1000 points you earn. Or, save …" at bounding box center [672, 546] width 203 height 111
click at [702, 504] on div "You'll get a $10 store credit voucher for every 1000 points you earn. Or, save …" at bounding box center [672, 546] width 203 height 111
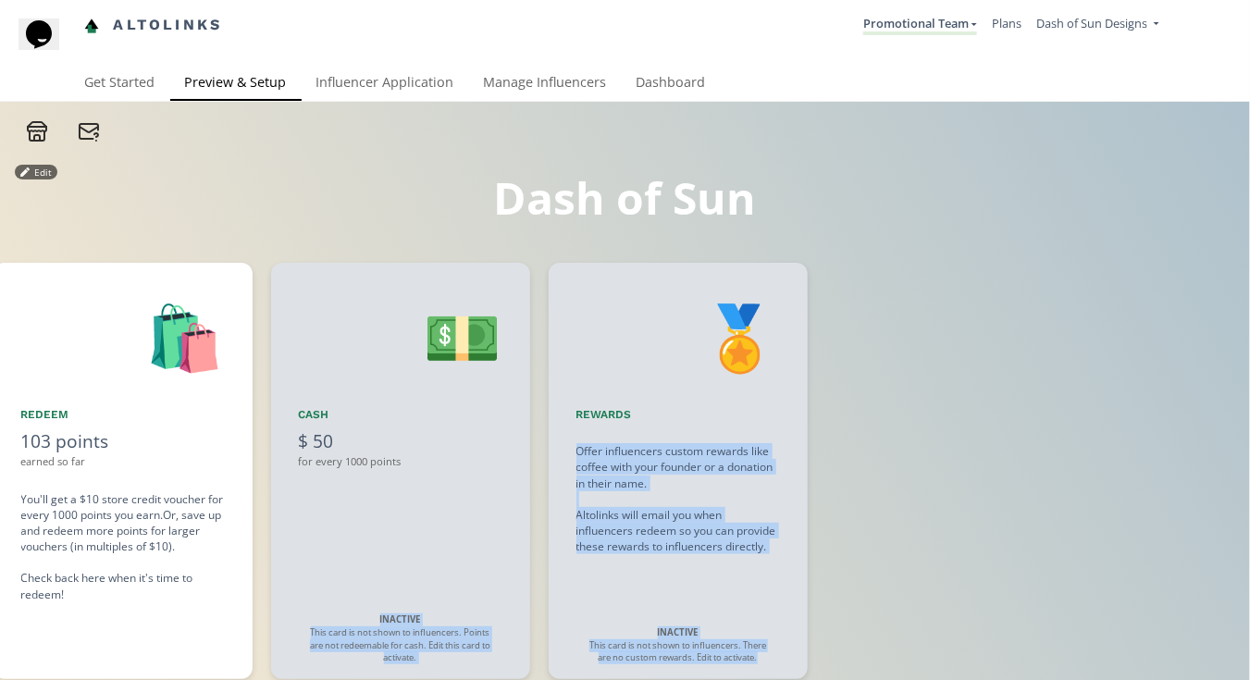
scroll to position [0, 2238]
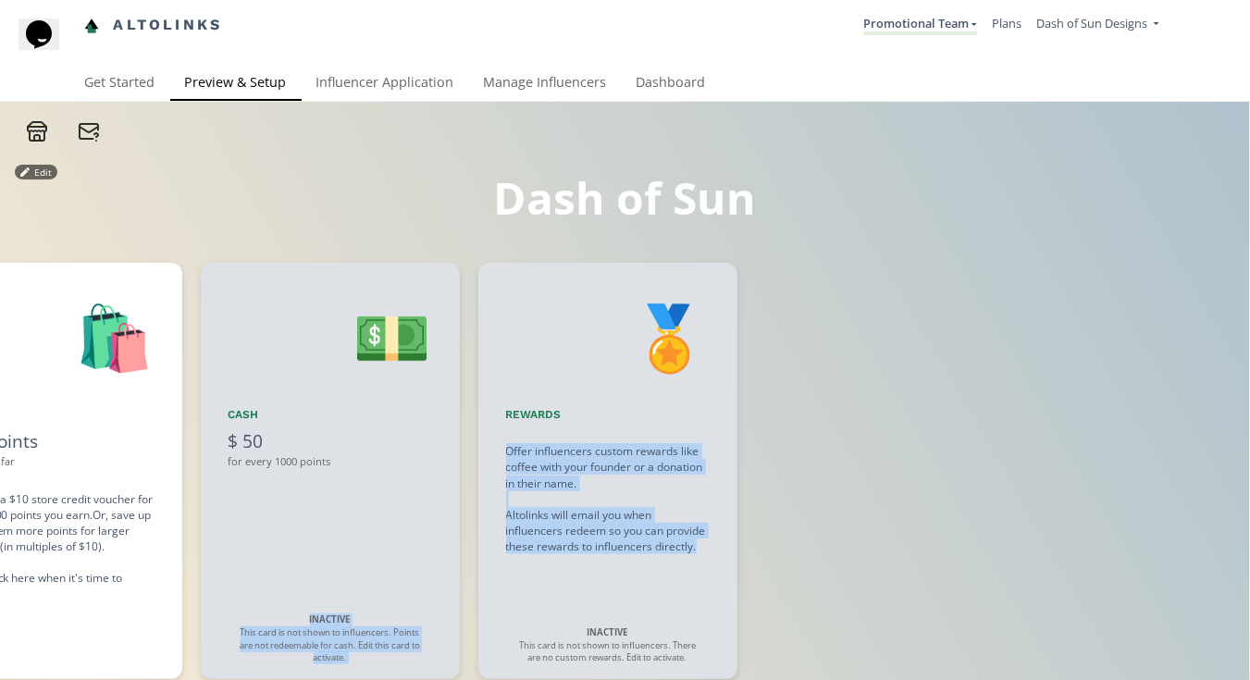
drag, startPoint x: 1046, startPoint y: 574, endPoint x: 740, endPoint y: 575, distance: 306.2
click at [740, 575] on div "👋 Hello [Influencer Name] Welcome to the Dash of Sun Promotional Team! Edit 🎁 W…" at bounding box center [625, 470] width 1250 height 435
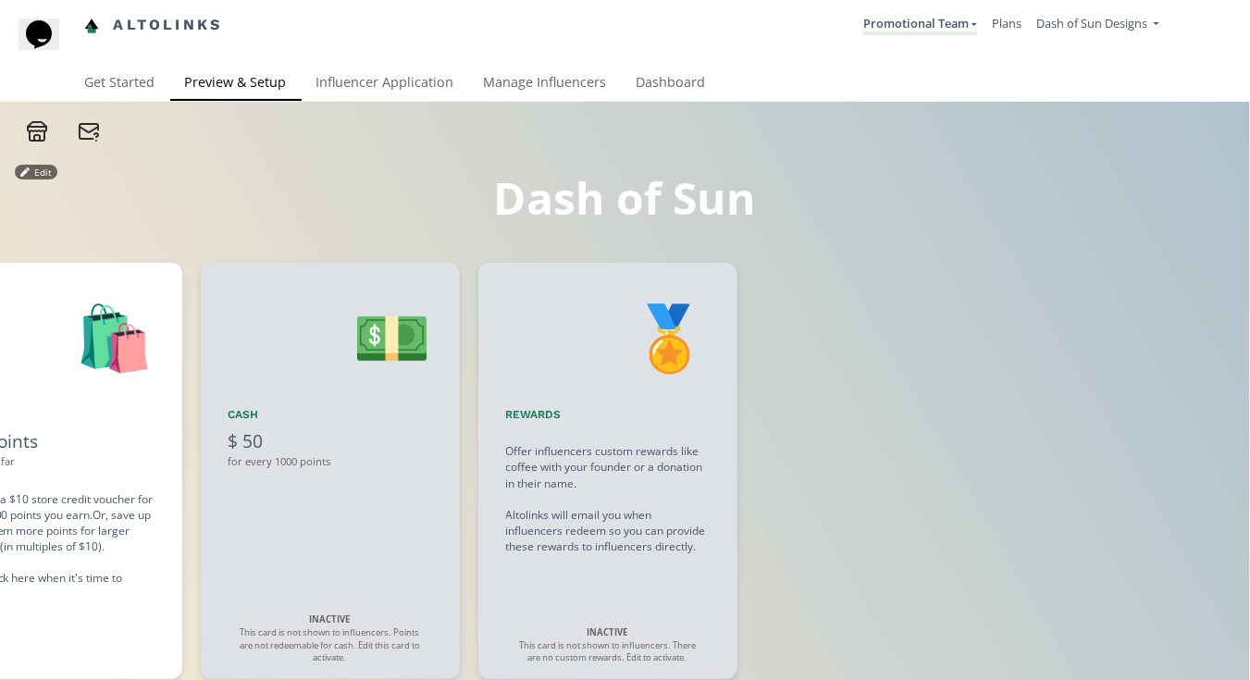
click at [95, 521] on div "You'll get a $10 store credit voucher for every 1000 points you earn. Or, save …" at bounding box center [52, 546] width 203 height 111
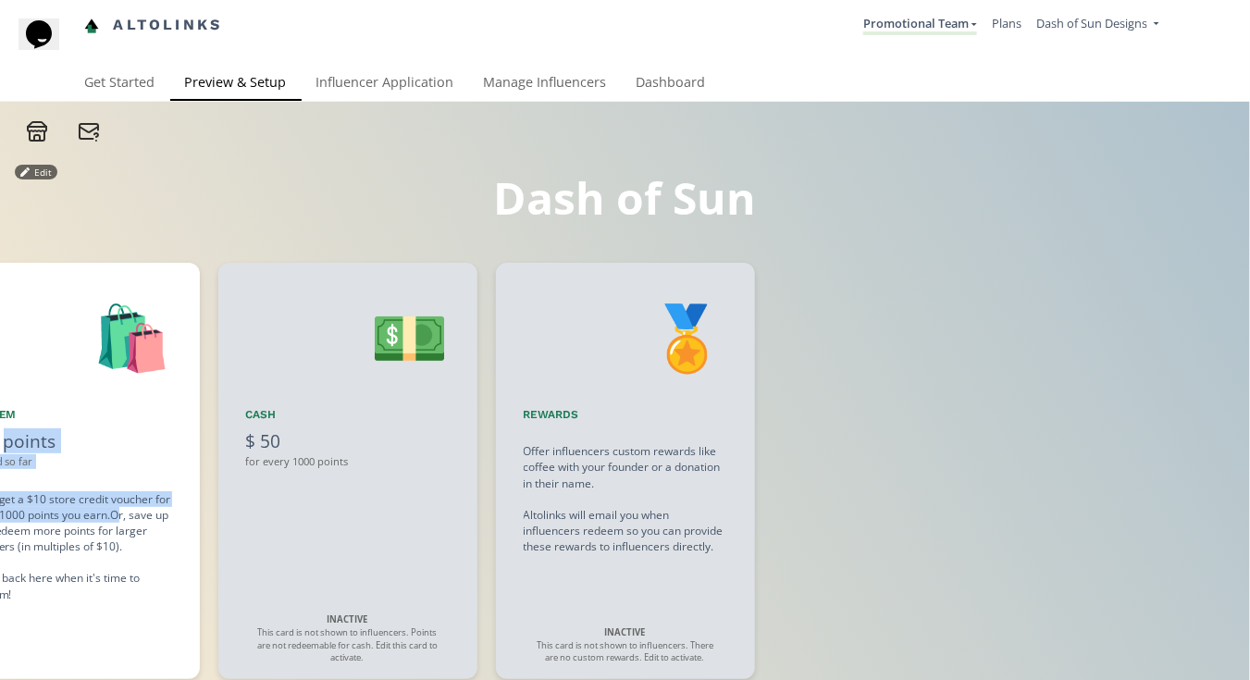
drag, startPoint x: 99, startPoint y: 512, endPoint x: 6, endPoint y: 434, distance: 122.1
click at [6, 434] on div "🛍️ Redeem 103 points earned so far You'll get a $10 store credit voucher for ev…" at bounding box center [70, 471] width 259 height 416
click at [148, 469] on div "🛍️ Redeem 103 points earned so far You'll get a $10 store credit voucher for ev…" at bounding box center [70, 471] width 259 height 416
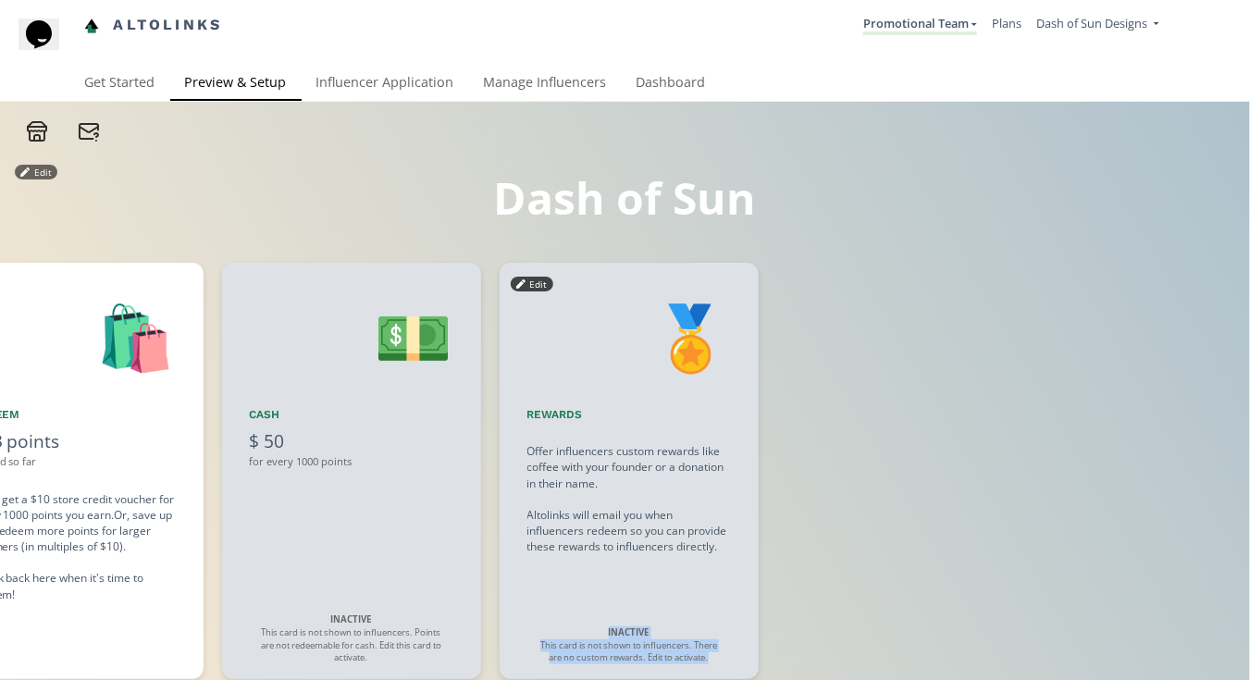
drag, startPoint x: 689, startPoint y: 627, endPoint x: 786, endPoint y: 613, distance: 98.1
click at [786, 613] on div "👋 Hello [Influencer Name] Welcome to the Dash of Sun Promotional Team! Edit 🎁 W…" at bounding box center [625, 470] width 1250 height 435
drag, startPoint x: 140, startPoint y: 589, endPoint x: 104, endPoint y: 596, distance: 36.7
click at [139, 589] on div "You'll get a $10 store credit voucher for every 1000 points you earn. Or, save …" at bounding box center [73, 546] width 203 height 111
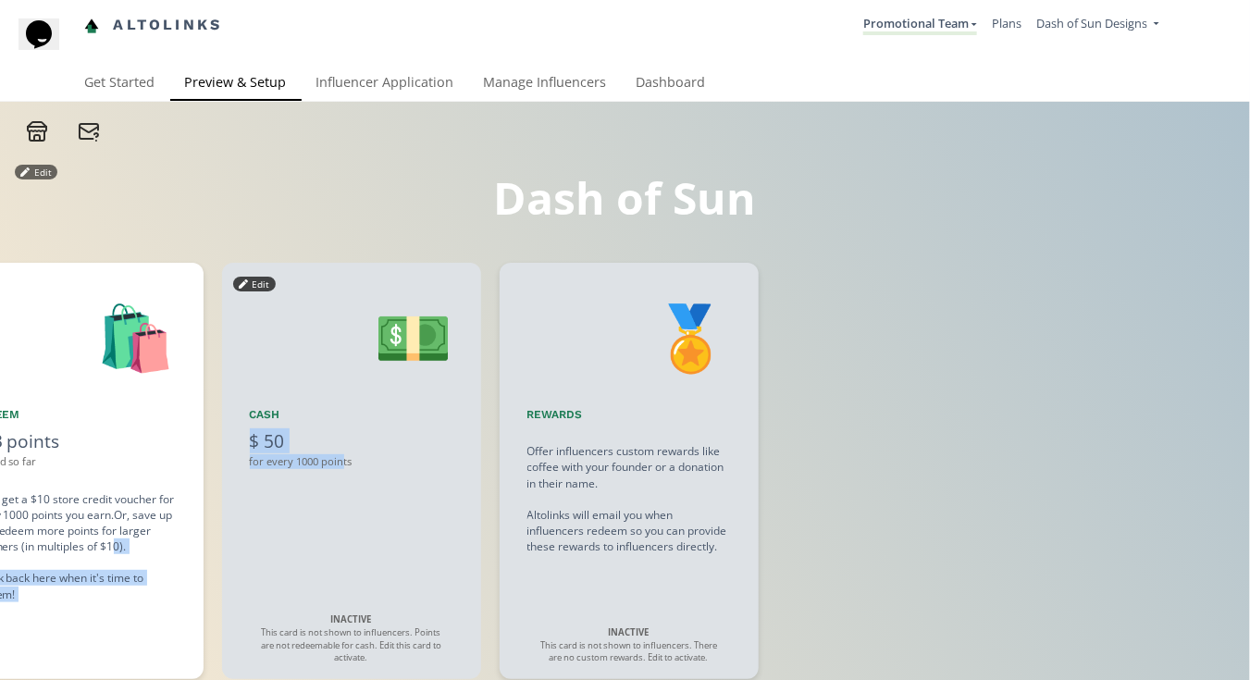
drag, startPoint x: 111, startPoint y: 551, endPoint x: 340, endPoint y: 547, distance: 229.4
click at [340, 547] on div "👋 Hello [Influencer Name] Welcome to the Dash of Sun Promotional Team! Edit 🎁 W…" at bounding box center [625, 470] width 1250 height 435
click at [114, 511] on div "You'll get a $10 store credit voucher for every 1000 points you earn. Or, save …" at bounding box center [73, 546] width 203 height 111
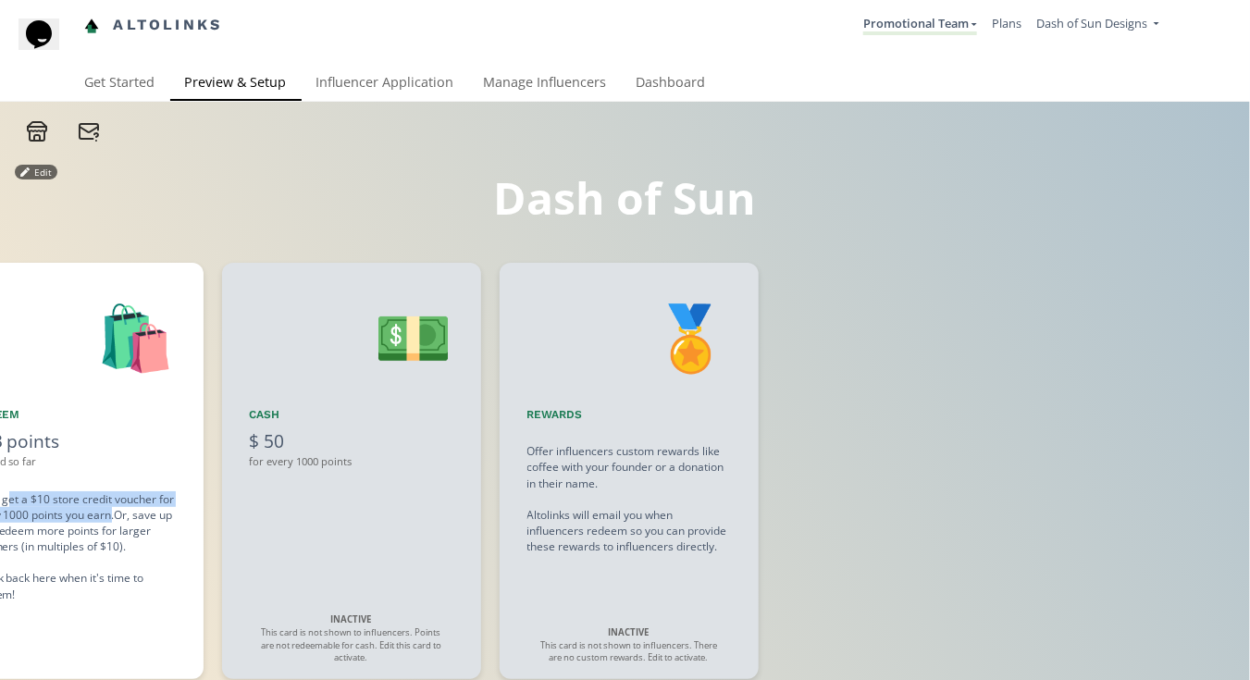
scroll to position [0, 2220]
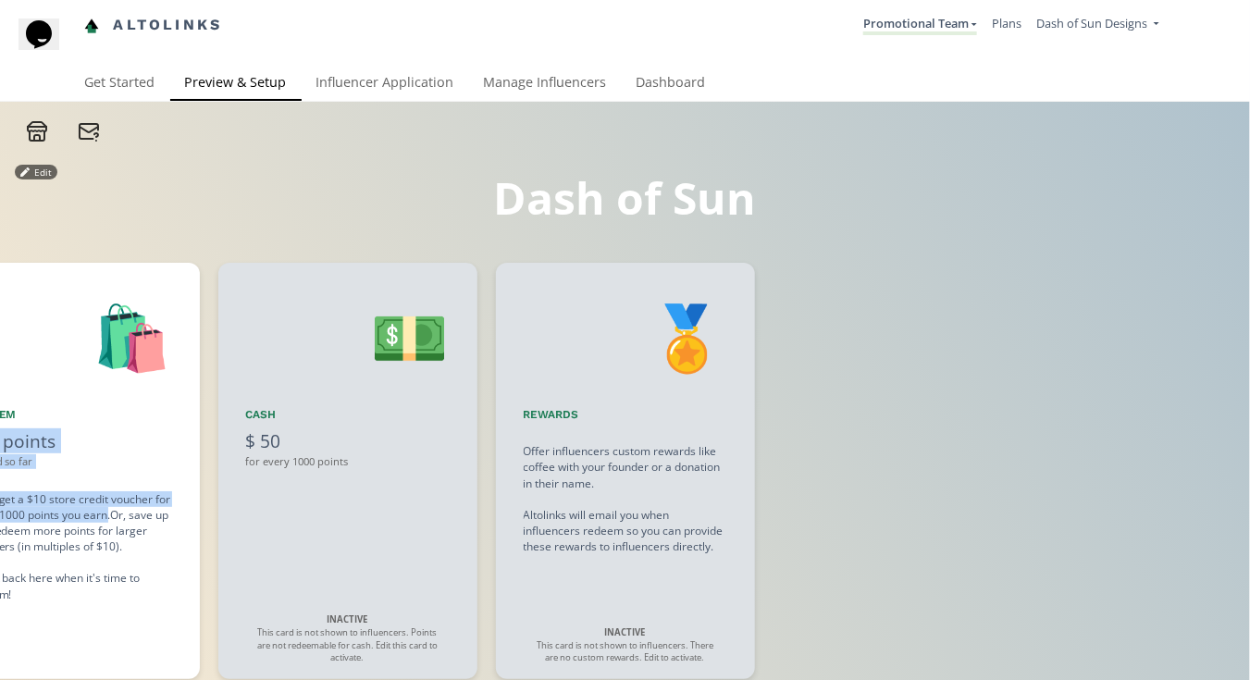
drag, startPoint x: 112, startPoint y: 514, endPoint x: 0, endPoint y: 395, distance: 163.6
click at [0, 395] on div "🛍️ Redeem 103 points earned so far You'll get a $10 store credit voucher for ev…" at bounding box center [70, 471] width 259 height 416
click at [105, 399] on div "🛍️ Redeem 103 points earned so far You'll get a $10 store credit voucher for ev…" at bounding box center [70, 471] width 259 height 416
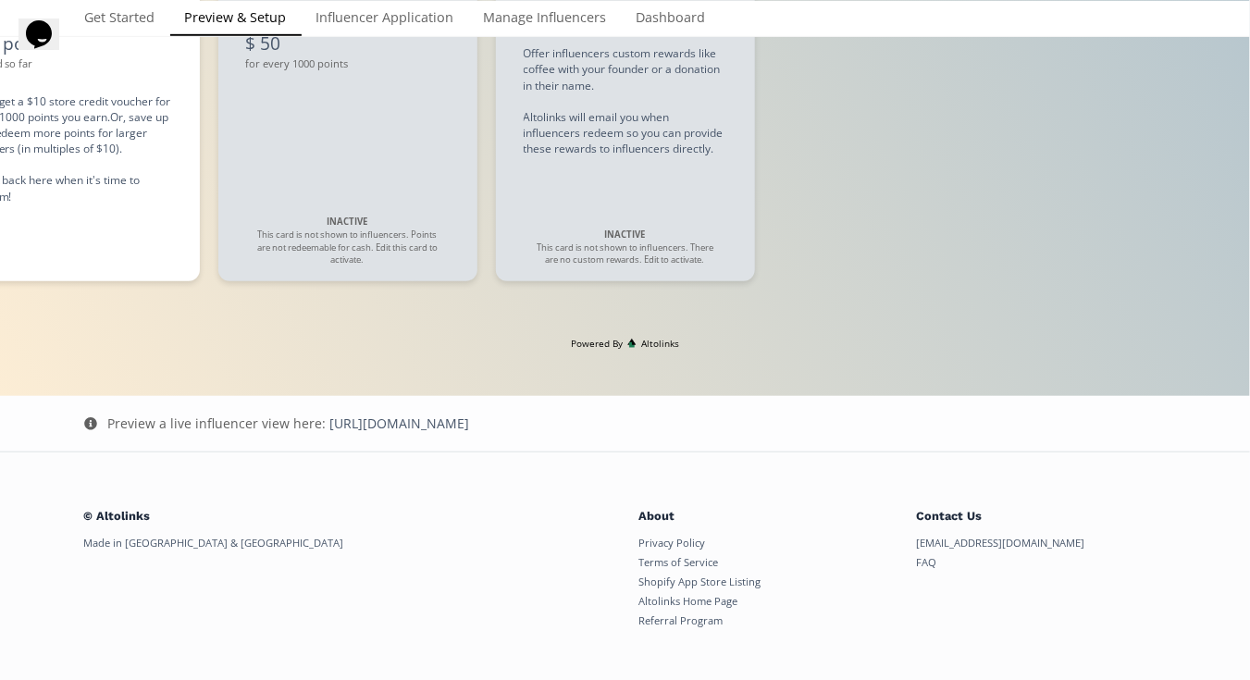
scroll to position [423, 0]
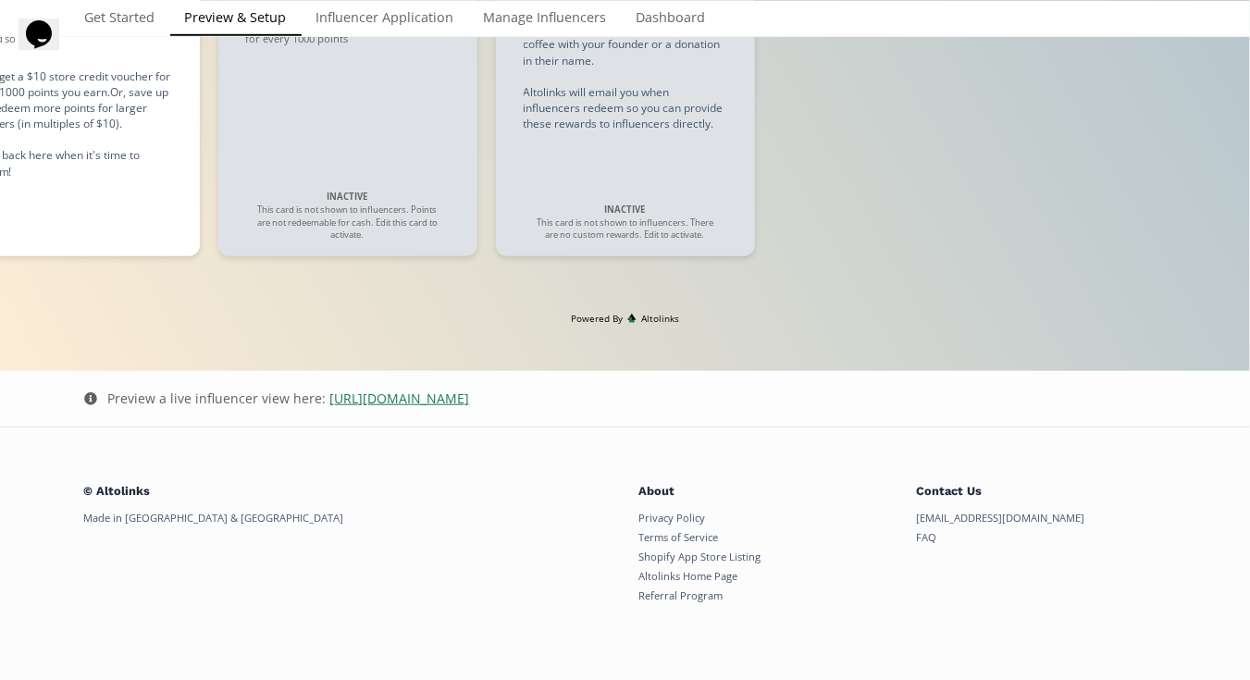
click at [401, 400] on link "https://app.altolinks.com/program/Cfj3g4WM" at bounding box center [400, 398] width 140 height 18
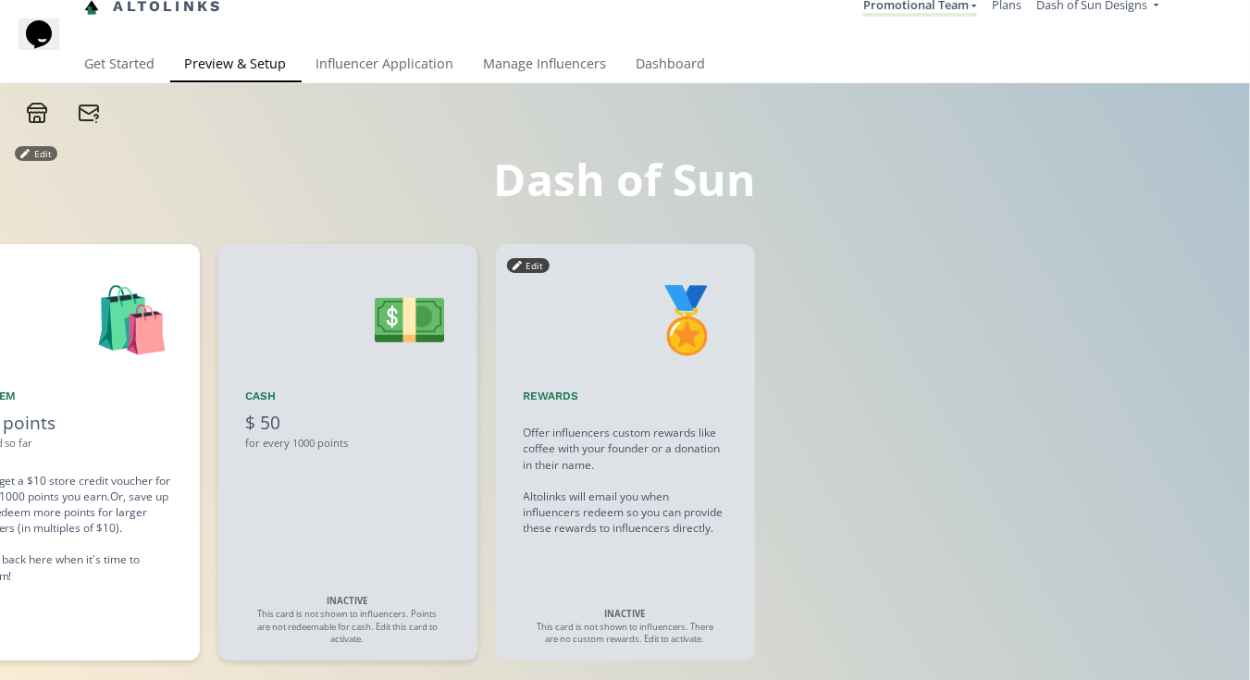
scroll to position [0, 0]
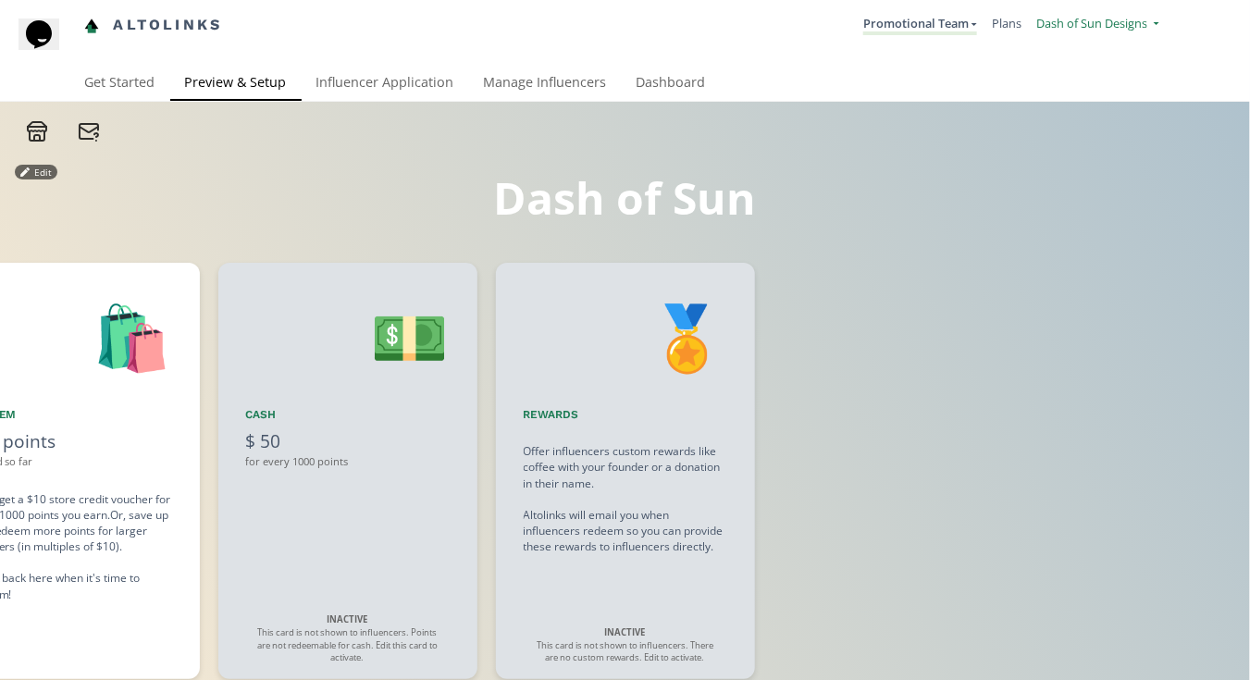
click at [1147, 22] on link "Dash of Sun Designs" at bounding box center [1097, 25] width 122 height 21
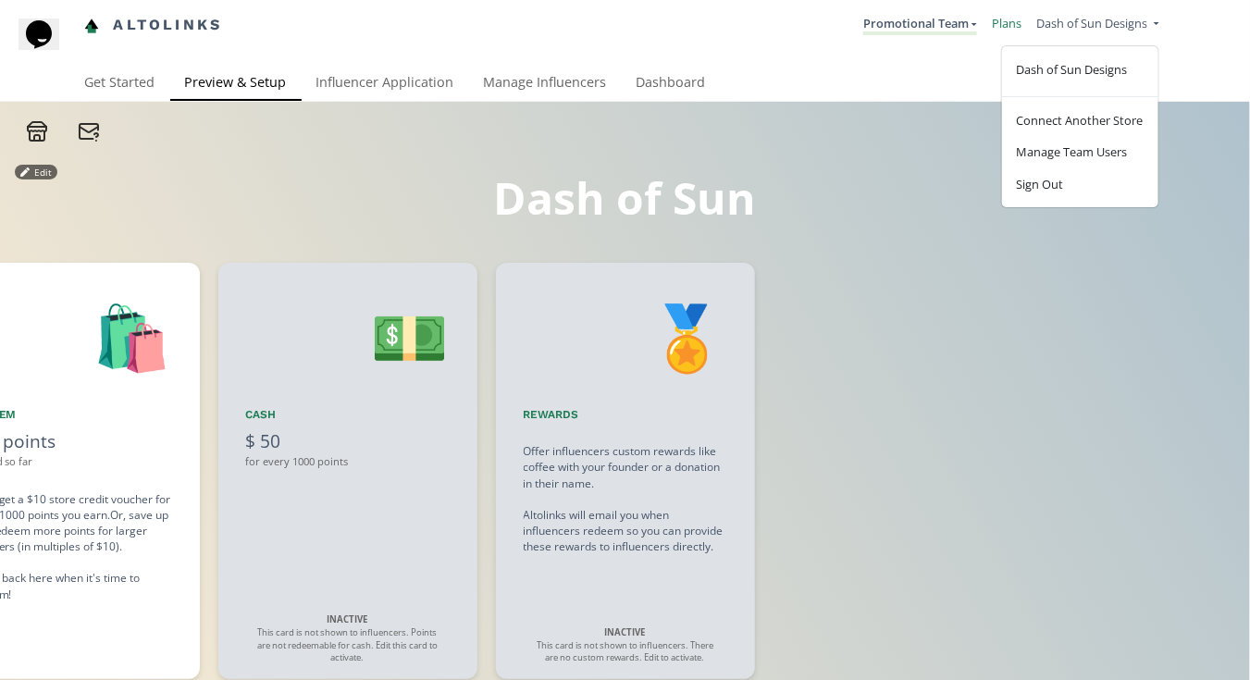
click at [1003, 22] on link "Plans" at bounding box center [1007, 23] width 30 height 17
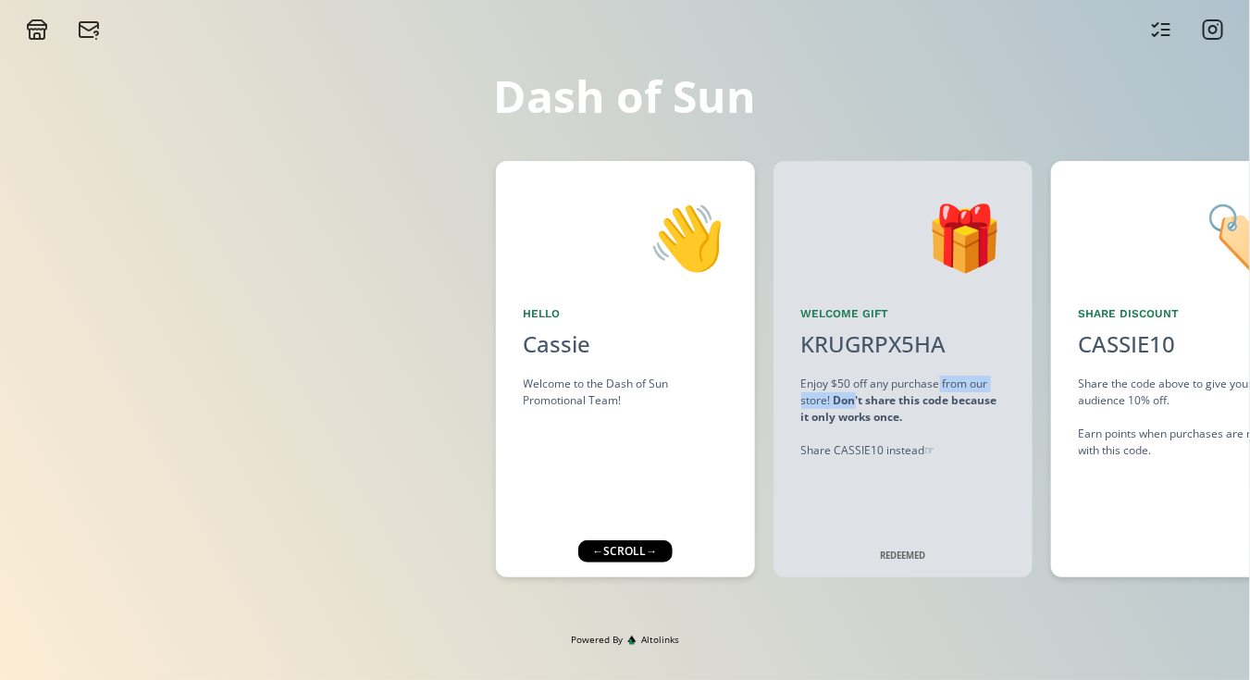
drag, startPoint x: 941, startPoint y: 386, endPoint x: 858, endPoint y: 403, distance: 84.2
click at [857, 399] on div "Enjoy $50 off any purchase from our store! Don't share this code because it onl…" at bounding box center [902, 417] width 203 height 83
drag, startPoint x: 1119, startPoint y: 450, endPoint x: 1030, endPoint y: 455, distance: 89.8
click at [1030, 455] on div "👋 Hello Cassie Welcome to the Dash of Sun Promotional Team! 🎁 Welcome Gift KRUG…" at bounding box center [625, 369] width 1250 height 435
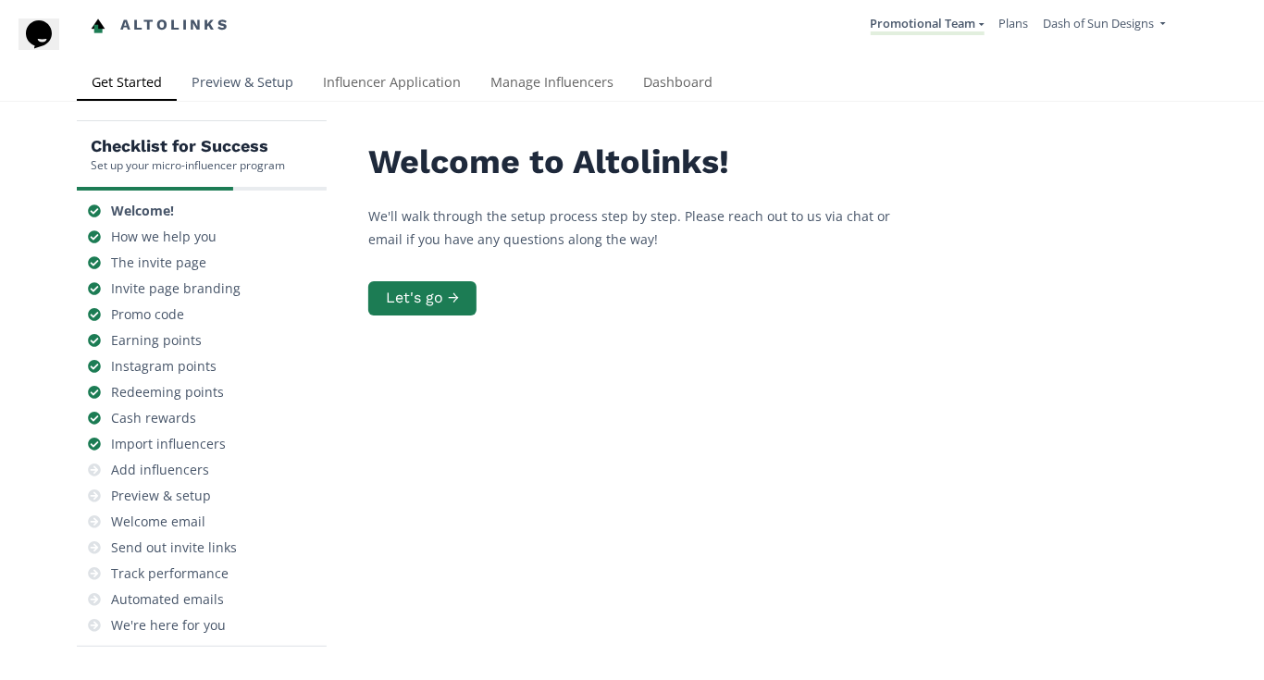
click at [256, 80] on link "Preview & Setup" at bounding box center [242, 84] width 131 height 37
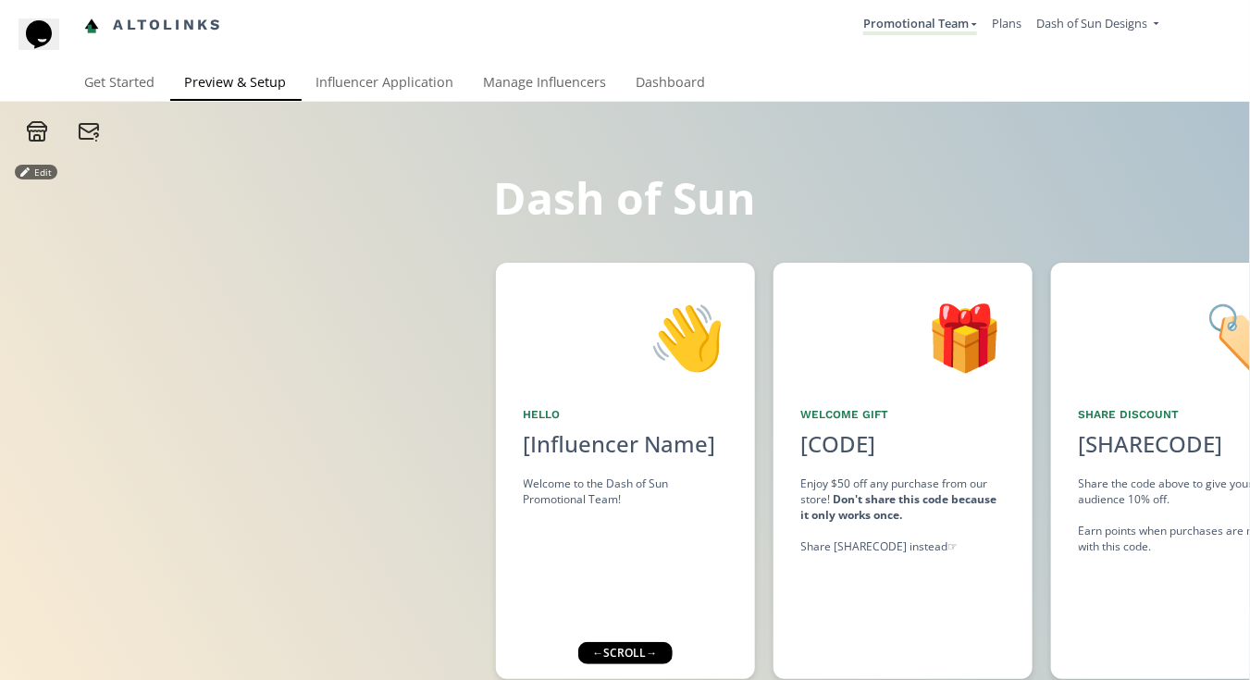
click at [30, 136] on icon at bounding box center [37, 135] width 15 height 9
click at [431, 75] on link "Influencer Application" at bounding box center [385, 84] width 167 height 37
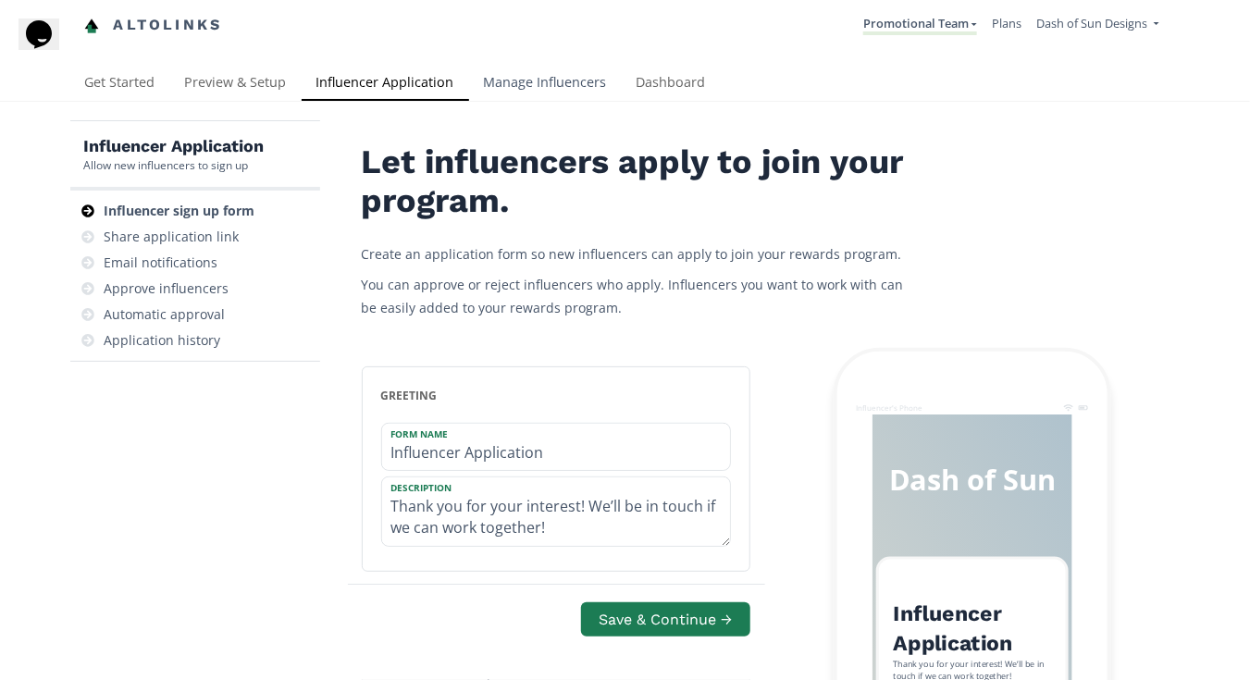
click at [544, 75] on link "Manage Influencers" at bounding box center [545, 84] width 153 height 37
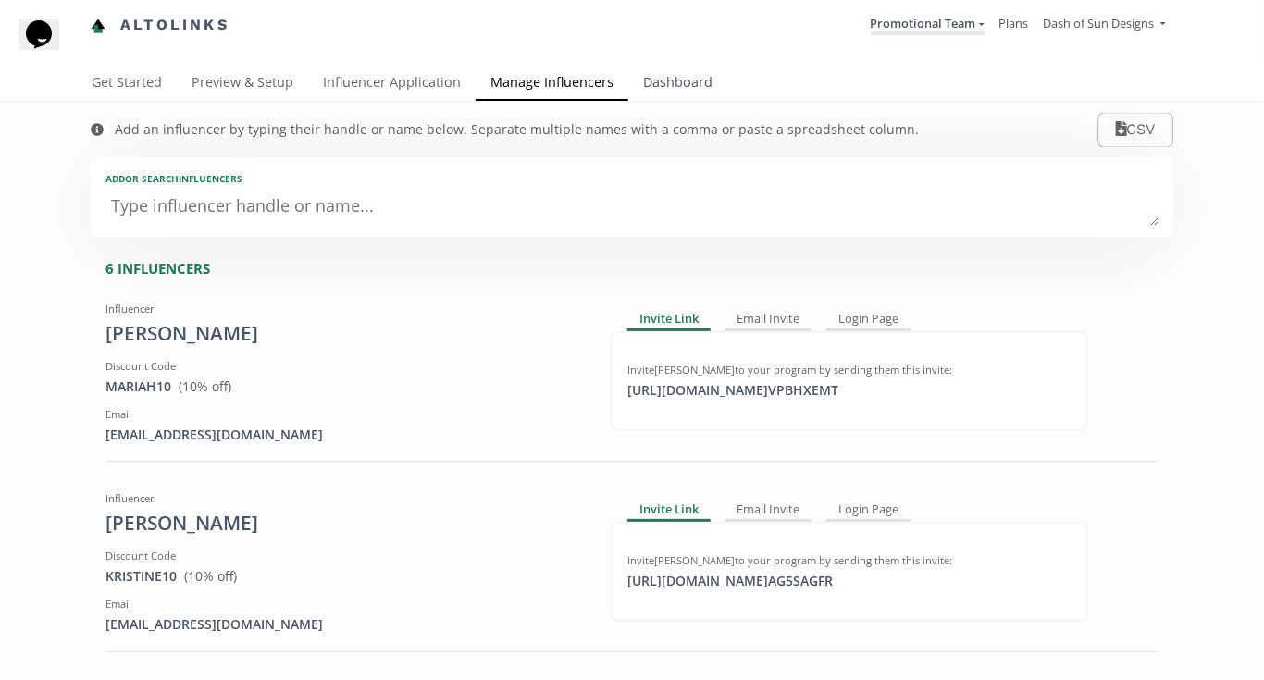
click at [647, 80] on link "Dashboard" at bounding box center [677, 84] width 99 height 37
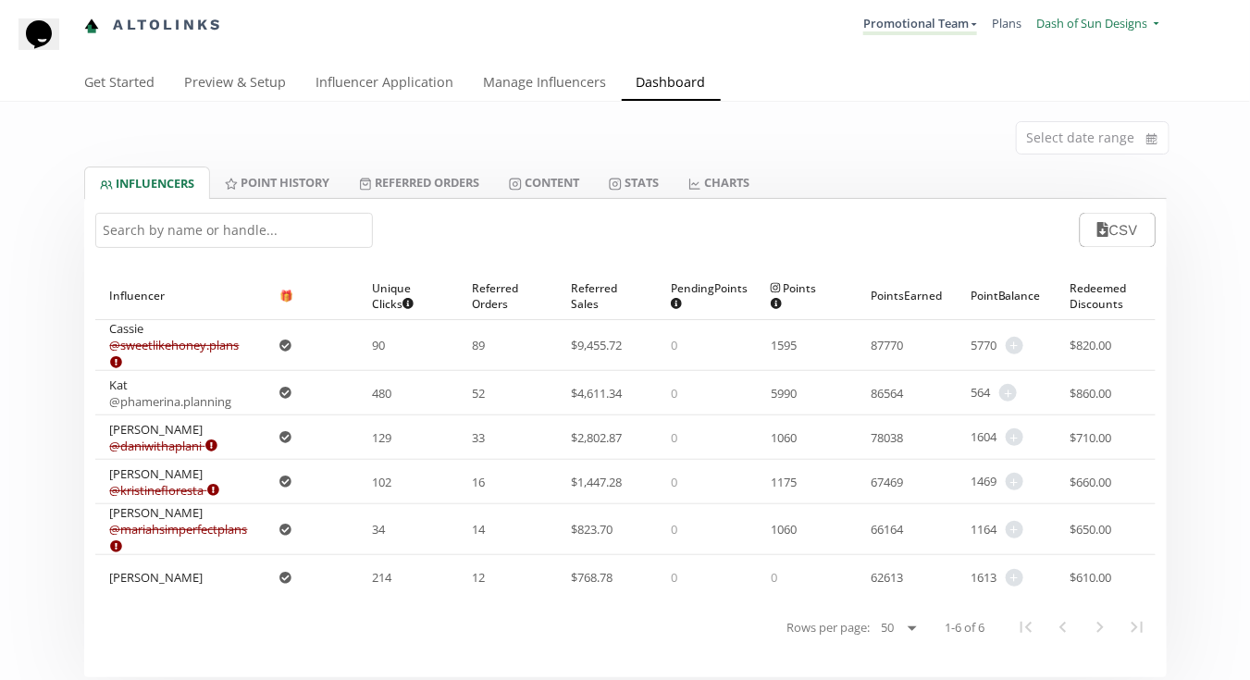
click at [1153, 24] on link "Dash of Sun Designs" at bounding box center [1097, 25] width 122 height 21
click at [1092, 154] on link "Manage Team Users" at bounding box center [1080, 151] width 156 height 31
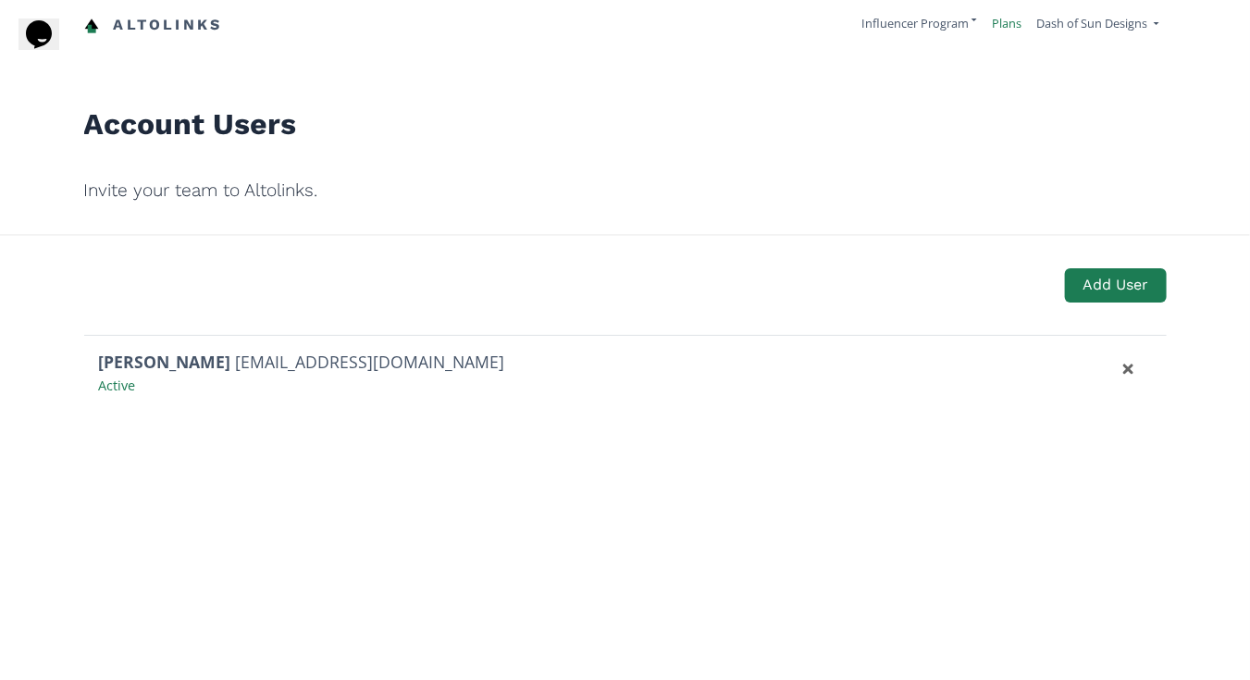
click at [1006, 20] on link "Plans" at bounding box center [1007, 23] width 30 height 17
